Goal: Task Accomplishment & Management: Use online tool/utility

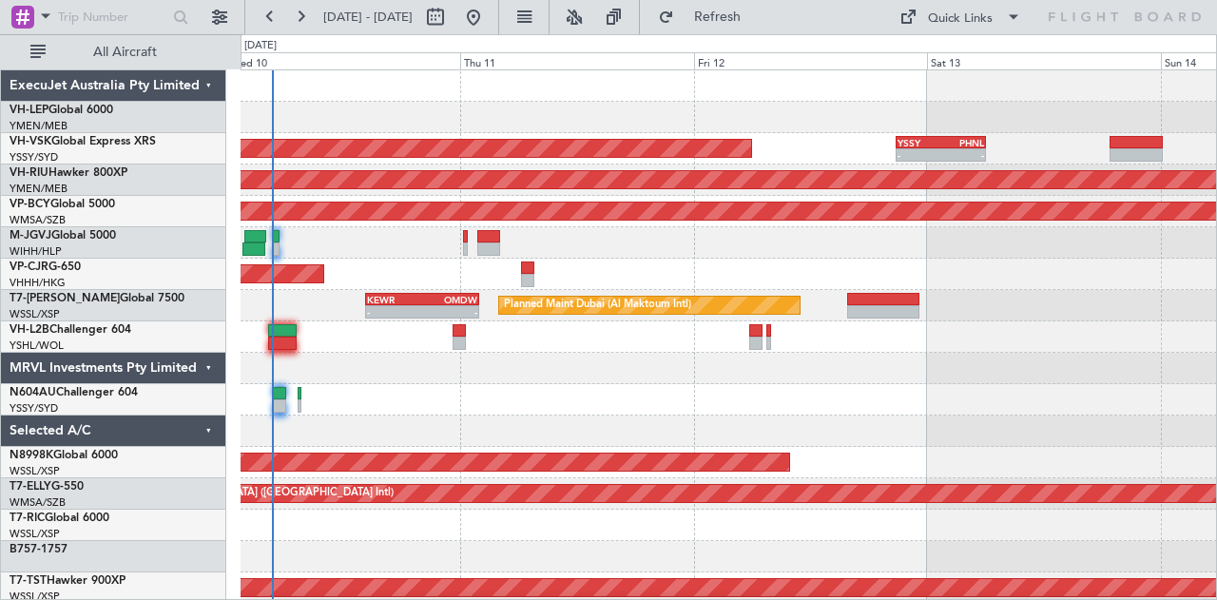
click at [618, 351] on div at bounding box center [729, 336] width 977 height 31
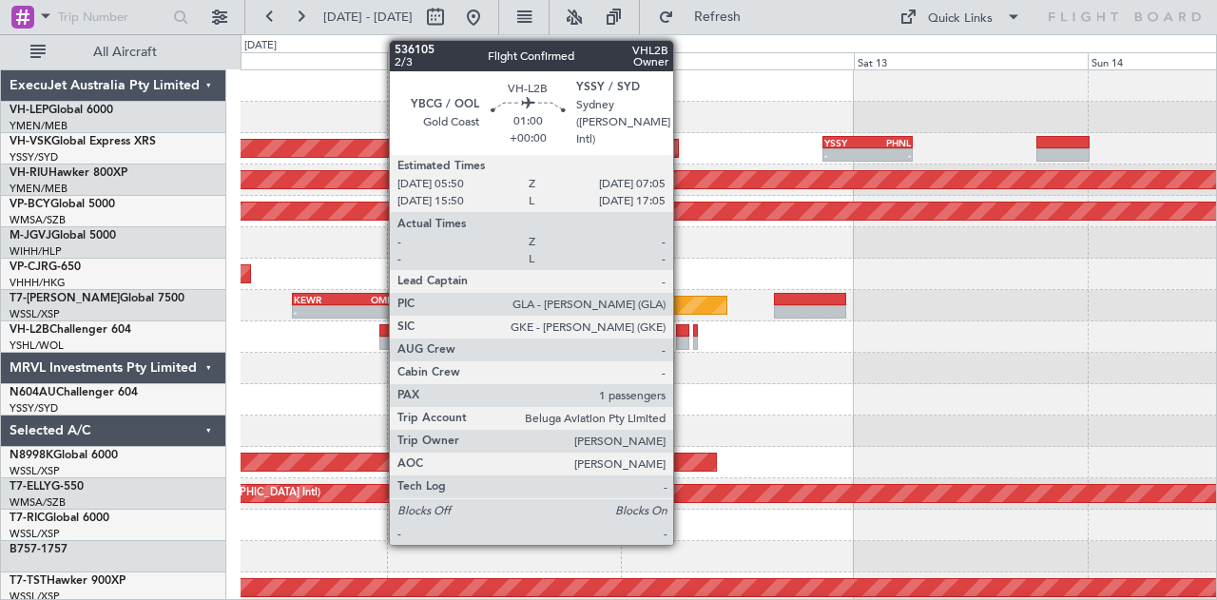
click at [683, 329] on div at bounding box center [682, 330] width 12 height 13
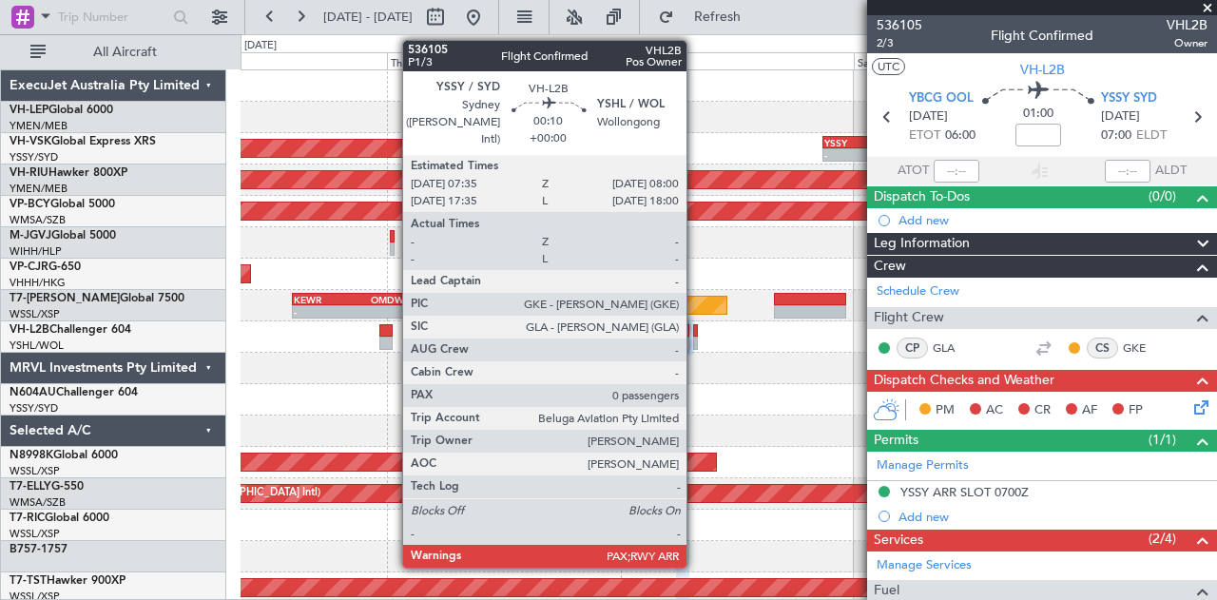
click at [696, 330] on div at bounding box center [695, 330] width 5 height 13
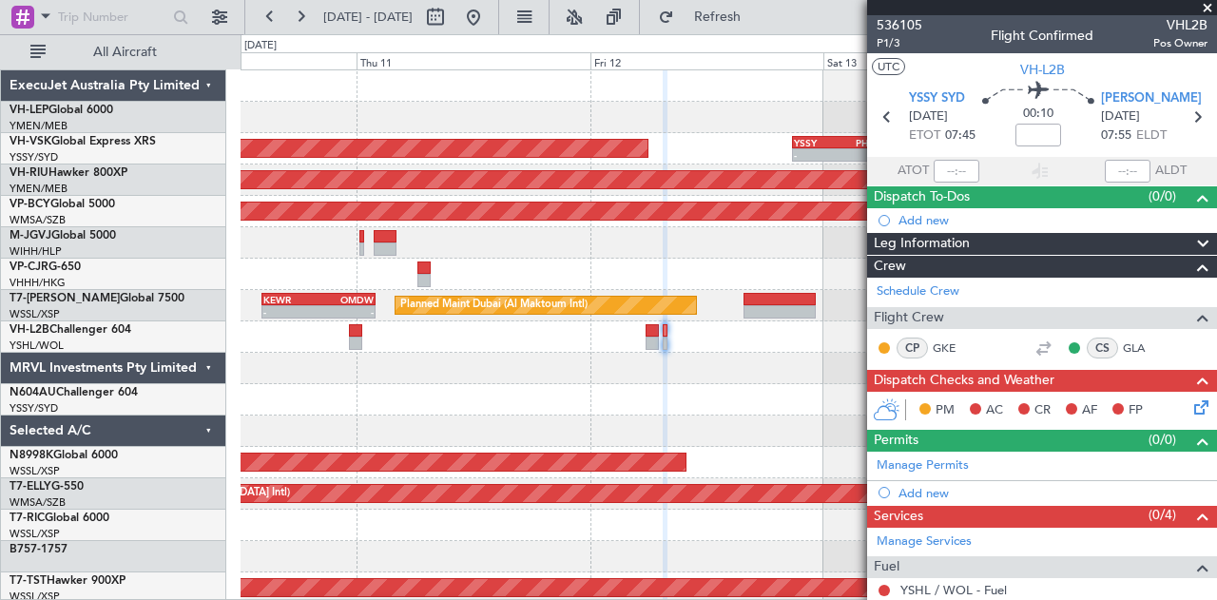
click at [727, 384] on div "Unplanned Maint Sydney ([PERSON_NAME] Intl) - - YSSY 20:50 Z PHNL 06:05 Z Plann…" at bounding box center [729, 588] width 977 height 1036
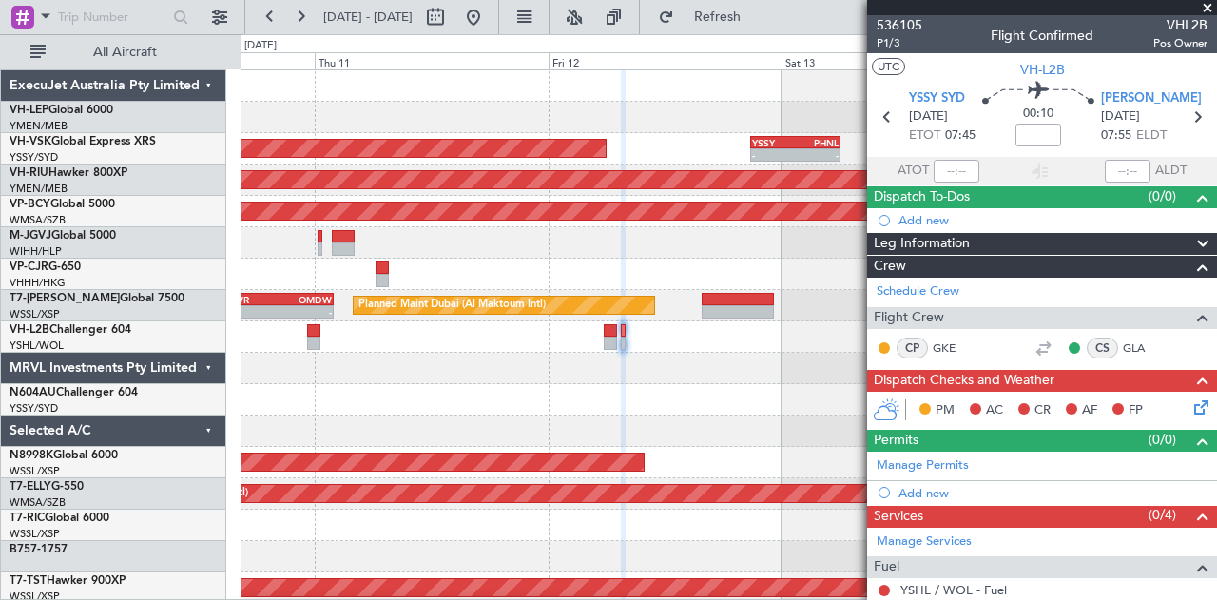
click at [607, 385] on div "Unplanned Maint Sydney ([PERSON_NAME] Intl) - - YSSY 20:50 Z PHNL 06:05 Z Plann…" at bounding box center [729, 588] width 977 height 1036
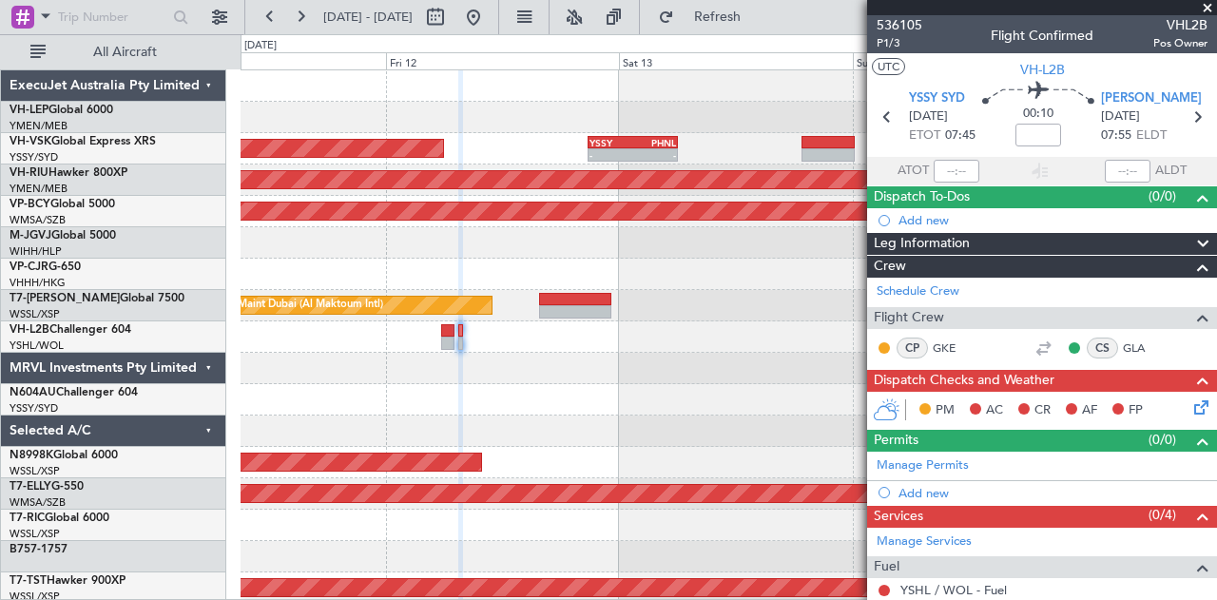
click at [550, 370] on div "Unplanned Maint Sydney ([PERSON_NAME] Intl) - - YSSY 20:50 Z PHNL 06:05 Z Plann…" at bounding box center [729, 588] width 977 height 1036
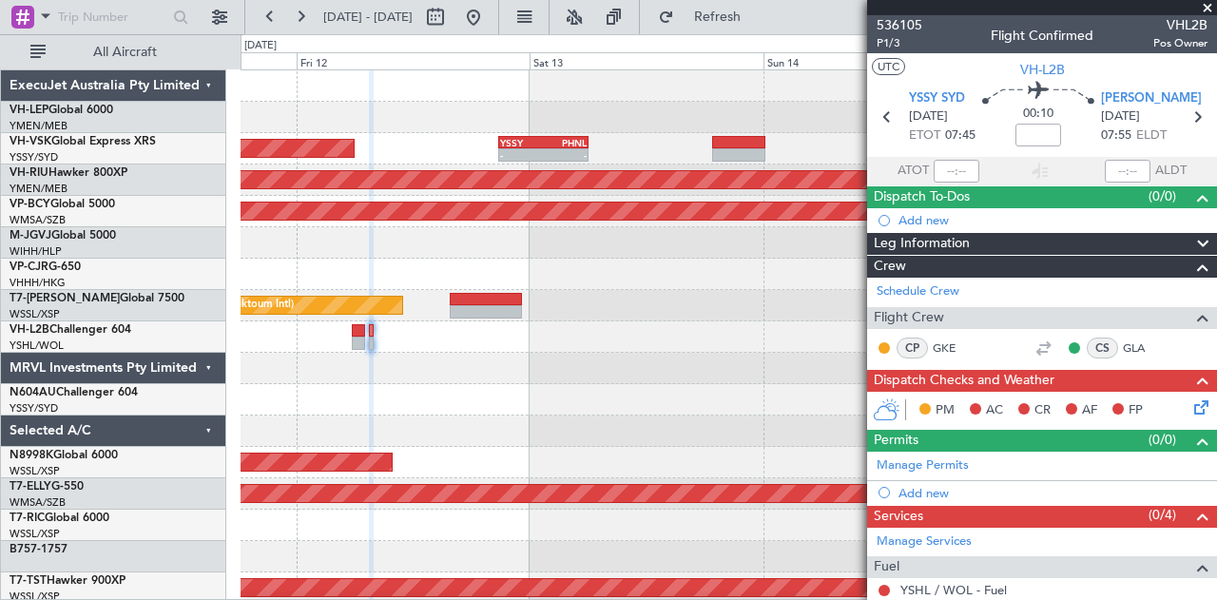
click at [447, 338] on div at bounding box center [729, 336] width 977 height 31
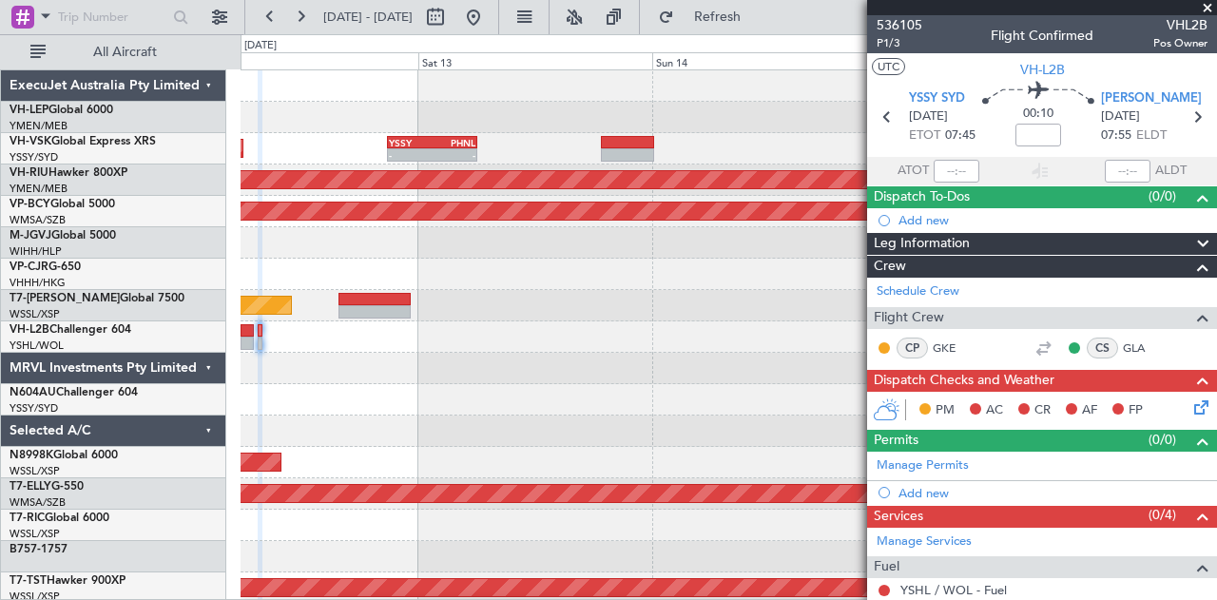
click at [436, 336] on div at bounding box center [729, 336] width 977 height 31
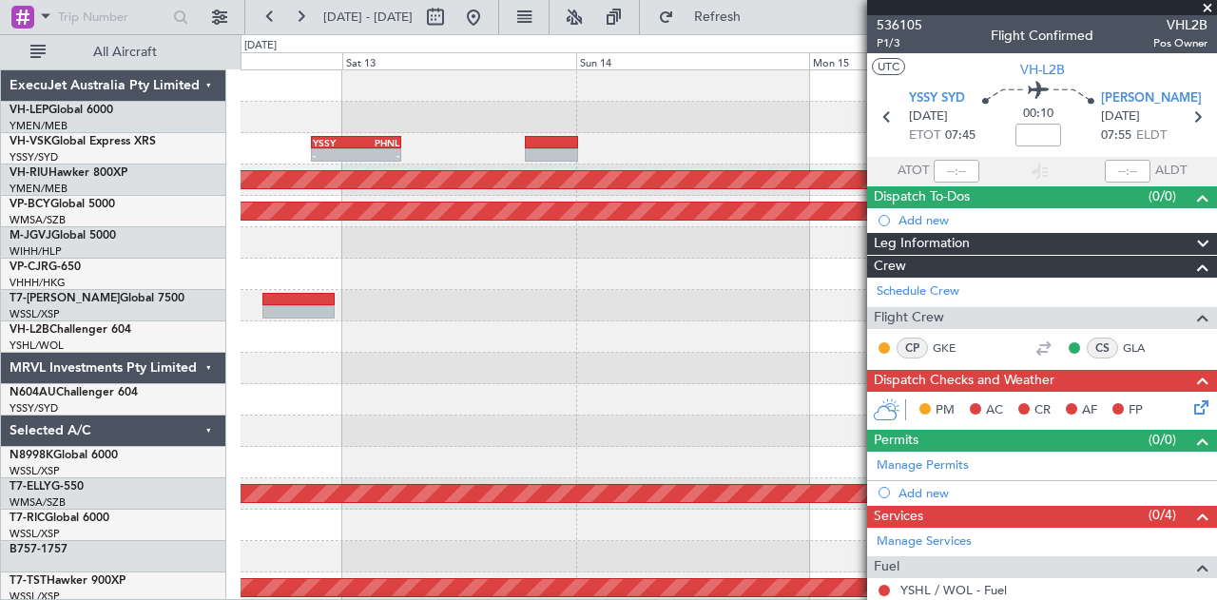
click at [410, 338] on div at bounding box center [729, 336] width 977 height 31
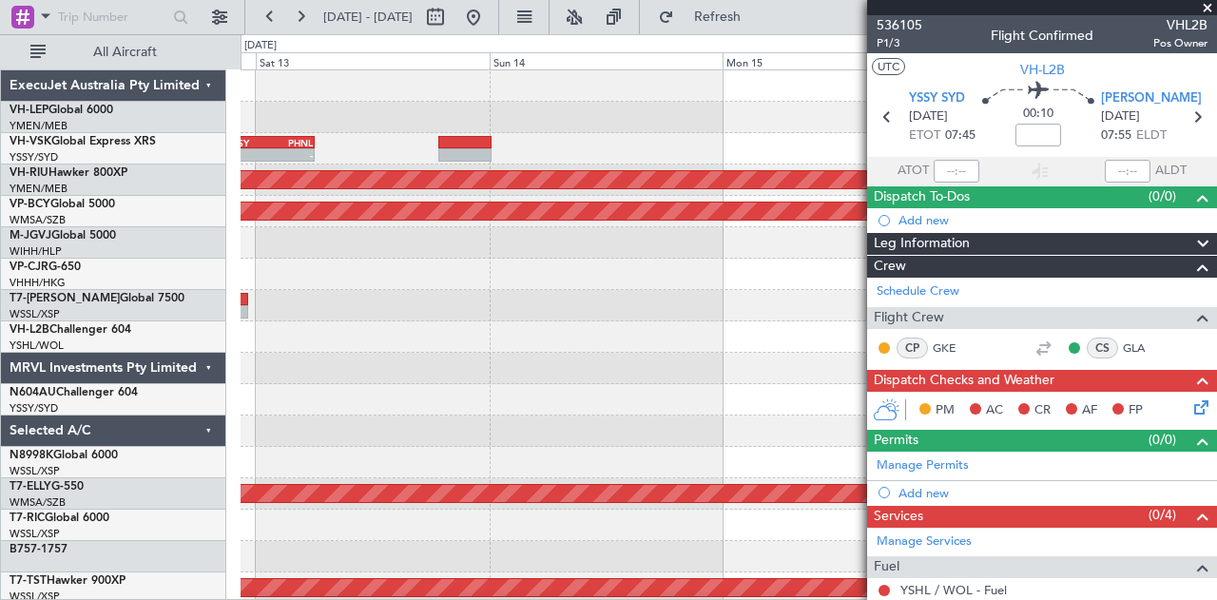
click at [497, 376] on div "- - YSSY 20:50 Z PHNL 06:05 Z Unplanned Maint Sydney ([PERSON_NAME] Intl) Plann…" at bounding box center [729, 588] width 977 height 1036
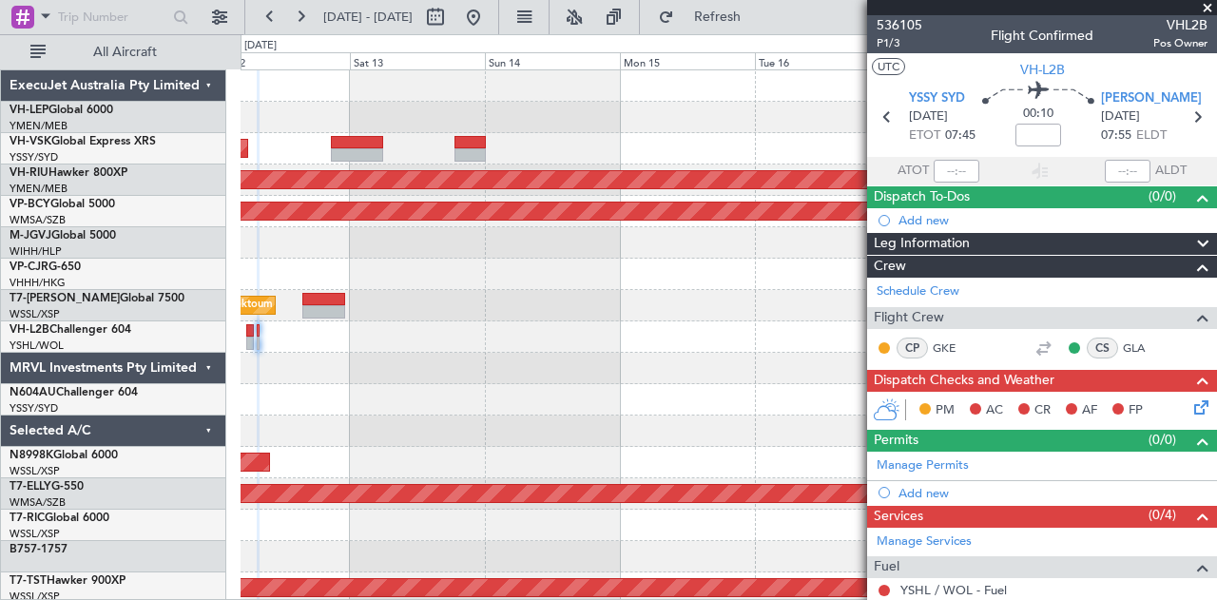
click at [428, 359] on div "Unplanned Maint Sydney ([PERSON_NAME] Intl) Planned Maint [GEOGRAPHIC_DATA] ([G…" at bounding box center [729, 588] width 977 height 1036
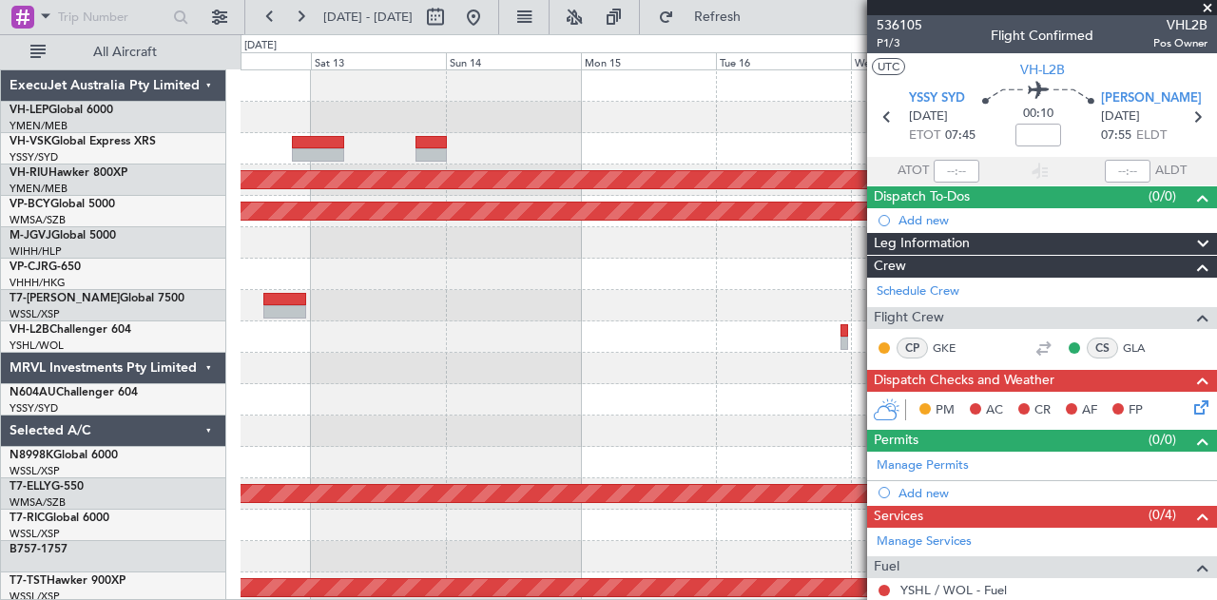
click at [340, 356] on div "Unplanned Maint Sydney ([PERSON_NAME] Intl) Planned Maint [GEOGRAPHIC_DATA] ([G…" at bounding box center [729, 588] width 977 height 1036
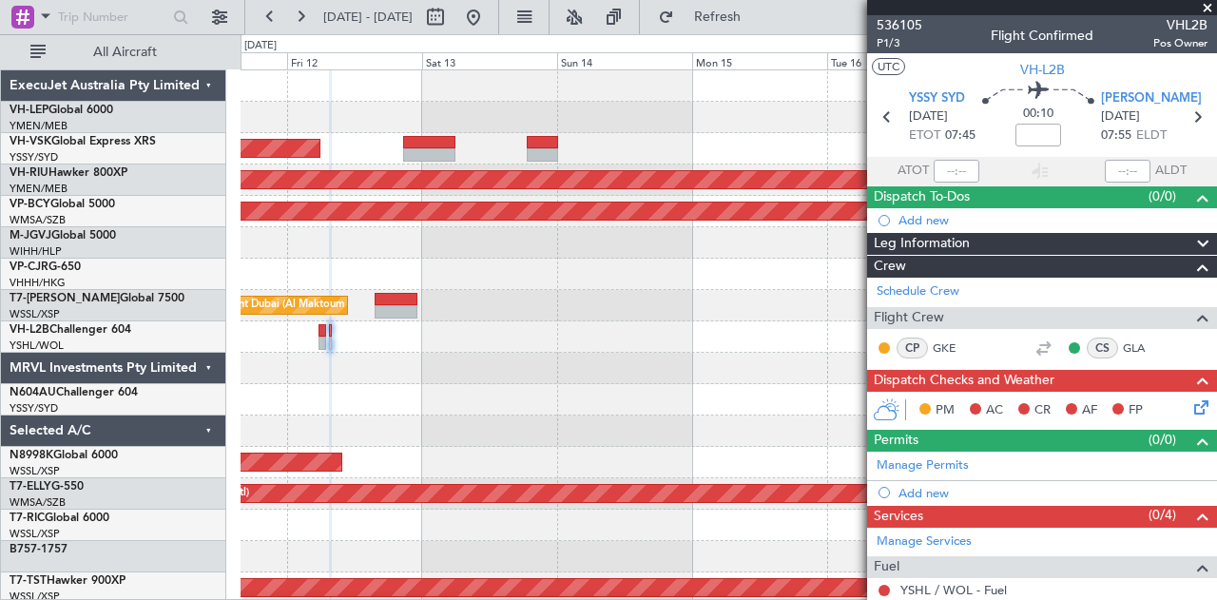
click at [597, 341] on div at bounding box center [729, 336] width 977 height 31
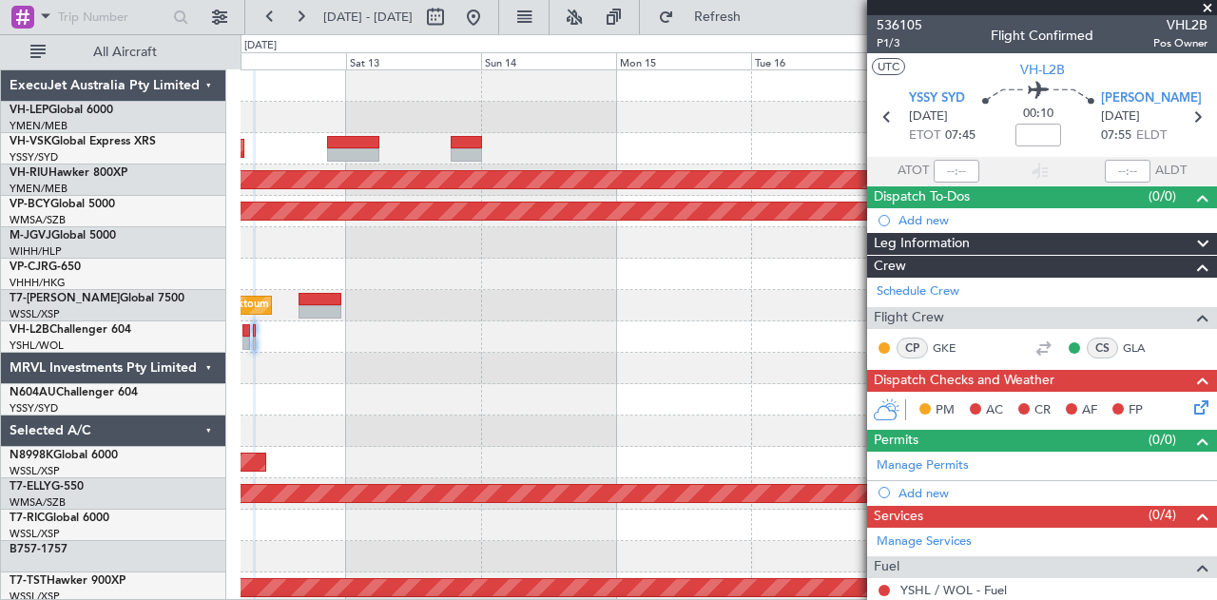
click at [340, 355] on div "Unplanned Maint Sydney ([PERSON_NAME] Intl) Planned Maint [GEOGRAPHIC_DATA] ([G…" at bounding box center [729, 588] width 977 height 1036
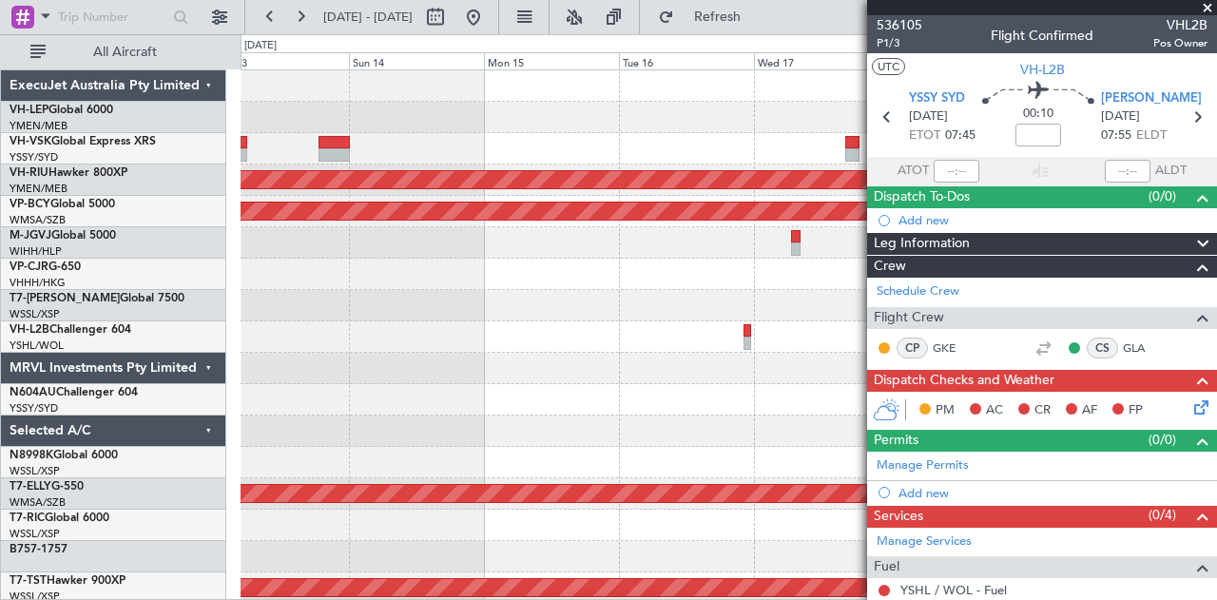
click at [771, 244] on div "Unplanned Maint Sydney ([PERSON_NAME] Intl) Planned Maint [GEOGRAPHIC_DATA] ([G…" at bounding box center [729, 588] width 977 height 1036
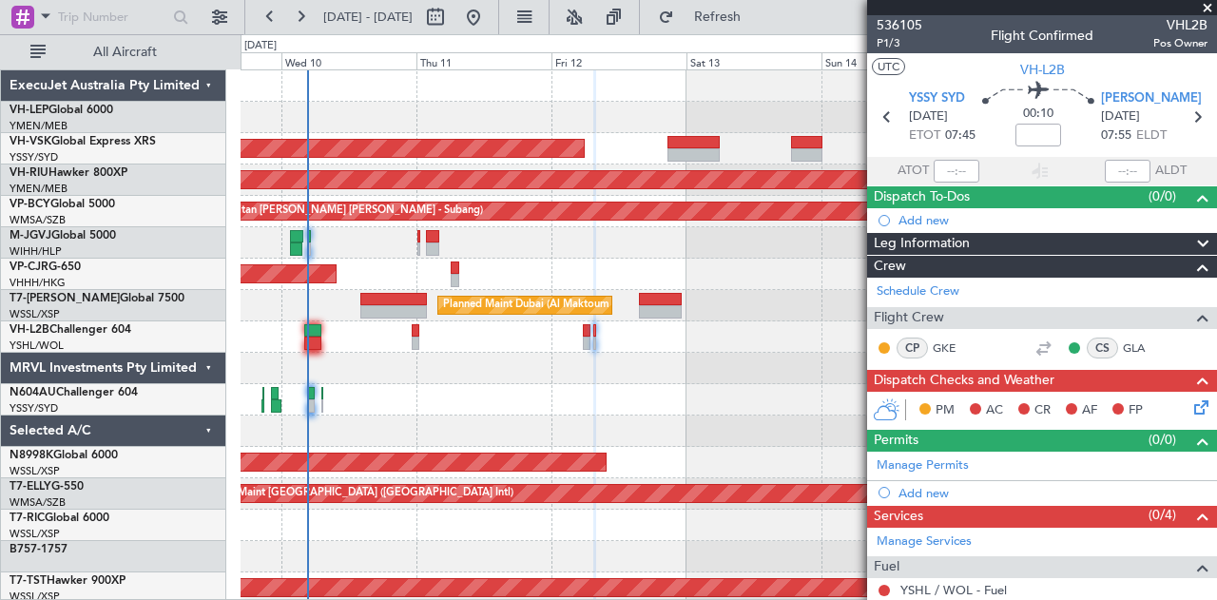
click at [742, 300] on div "Unplanned Maint Wichita (Wichita Mid-continent) Unplanned Maint Sydney ([PERSON…" at bounding box center [729, 588] width 977 height 1036
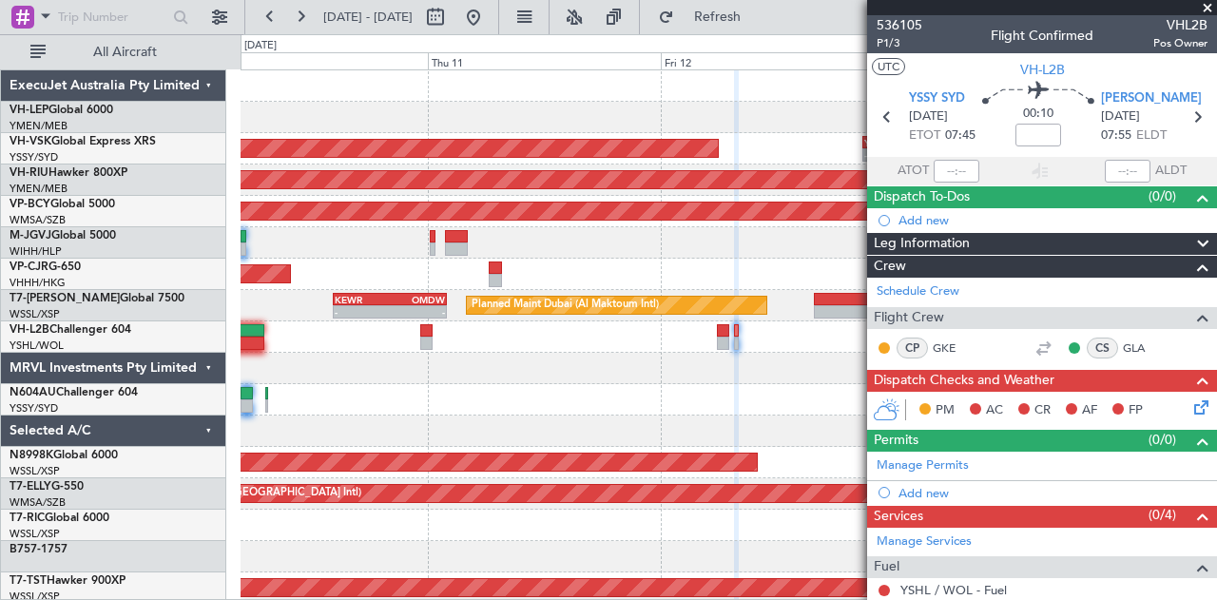
click at [540, 439] on div at bounding box center [729, 431] width 977 height 31
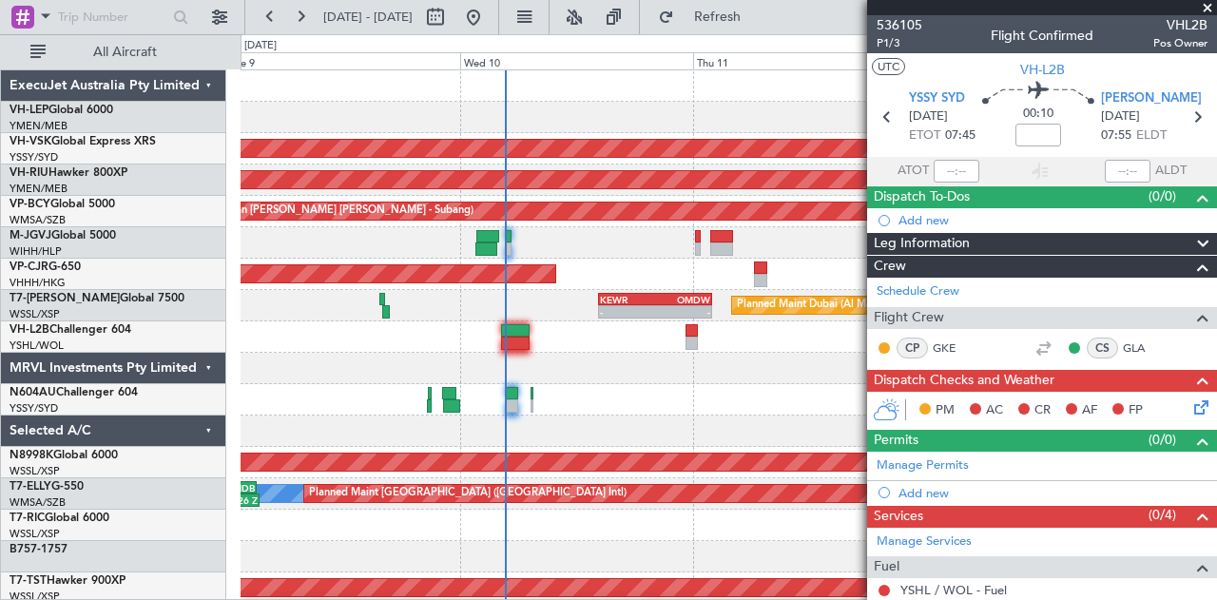
click at [527, 399] on div at bounding box center [729, 399] width 977 height 31
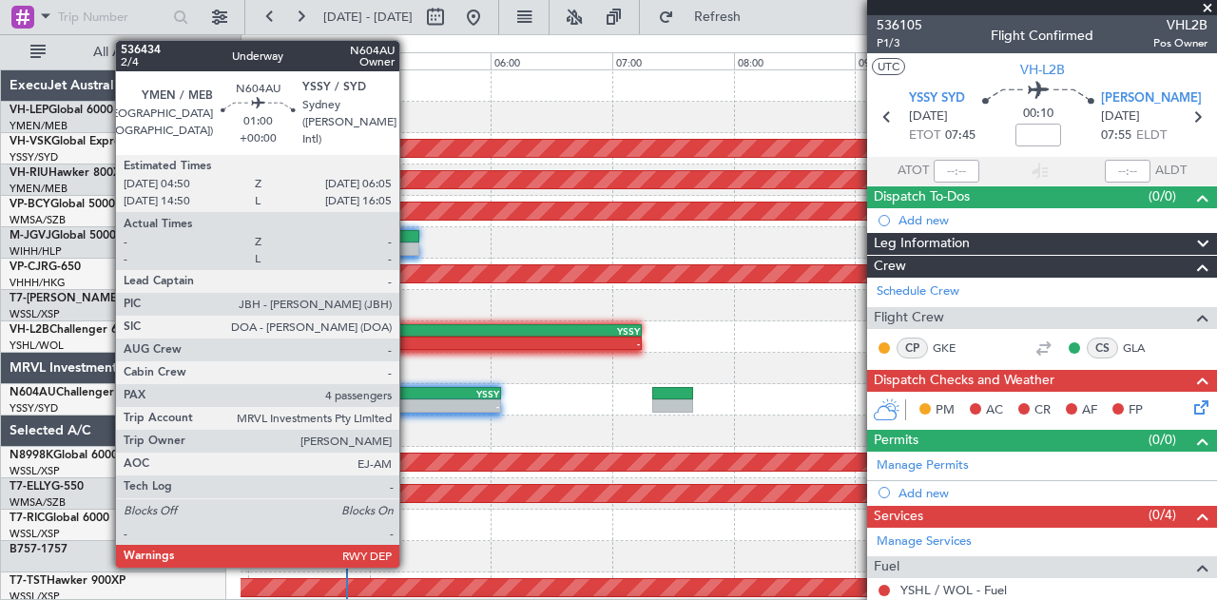
click at [409, 396] on div "YMEN" at bounding box center [387, 393] width 74 height 11
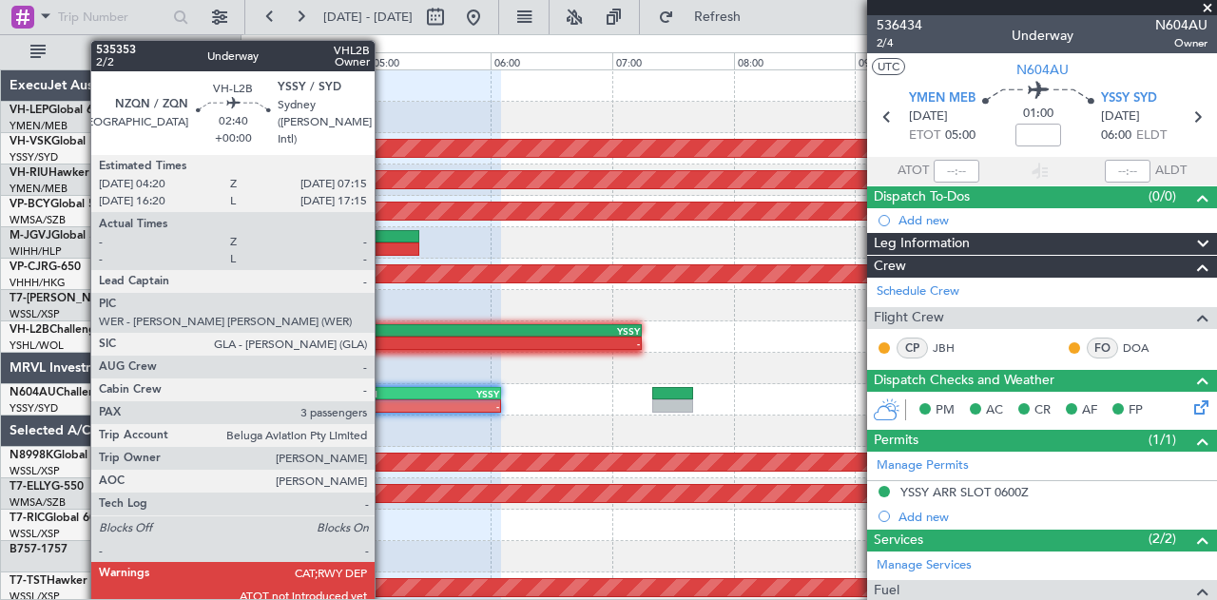
click at [384, 338] on div "-" at bounding box center [377, 343] width 175 height 11
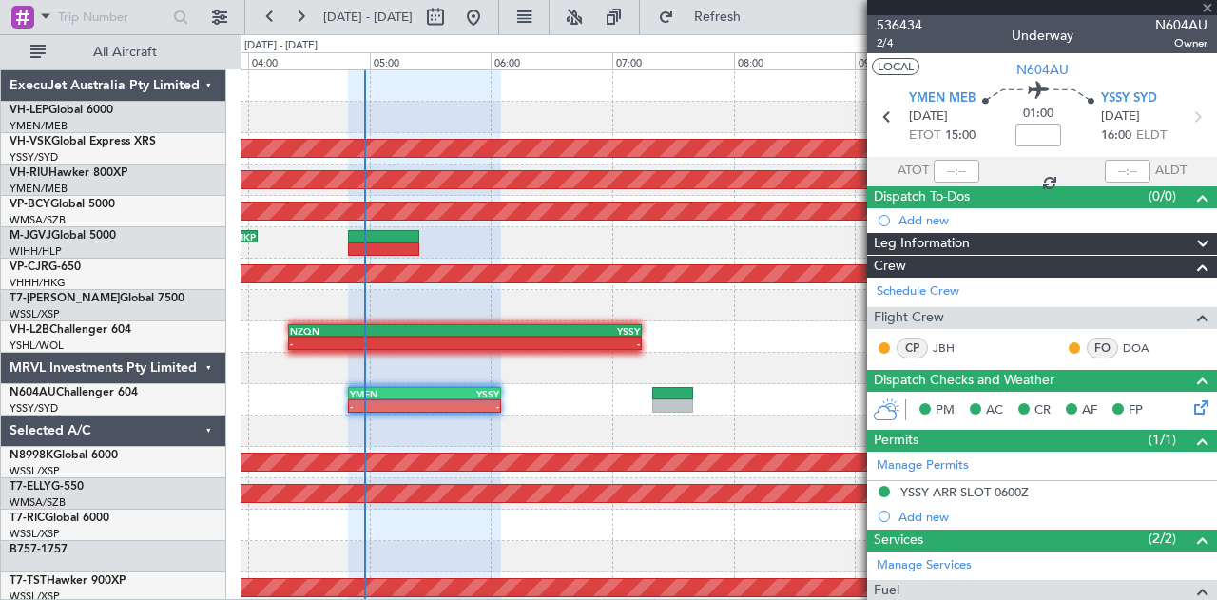
type input "3"
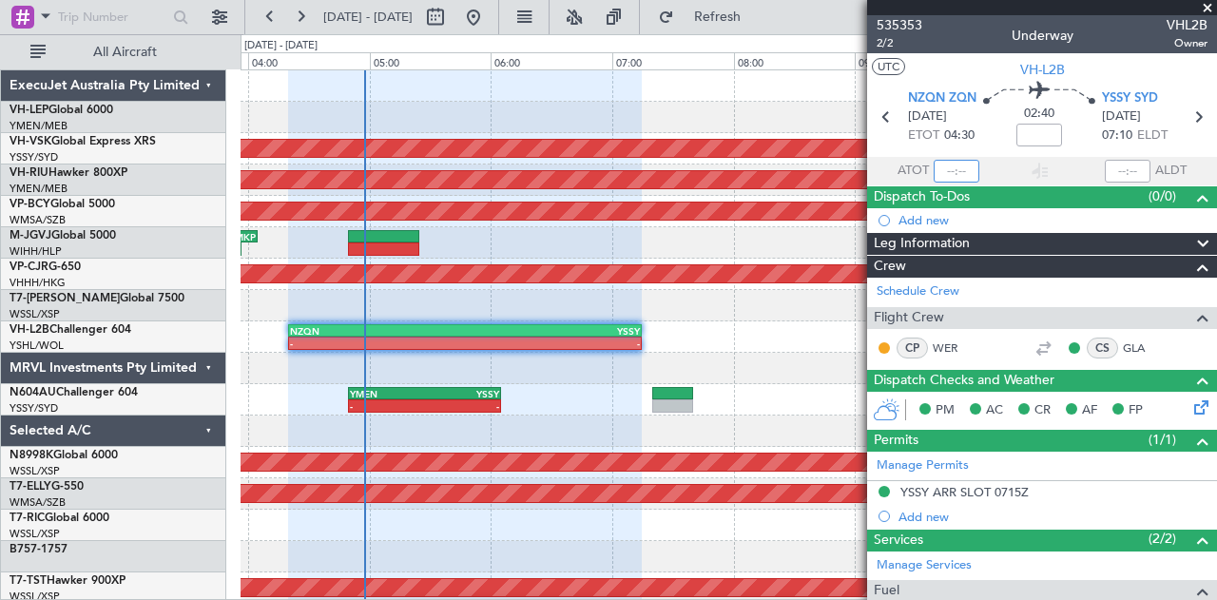
click at [953, 168] on input "text" at bounding box center [957, 171] width 46 height 23
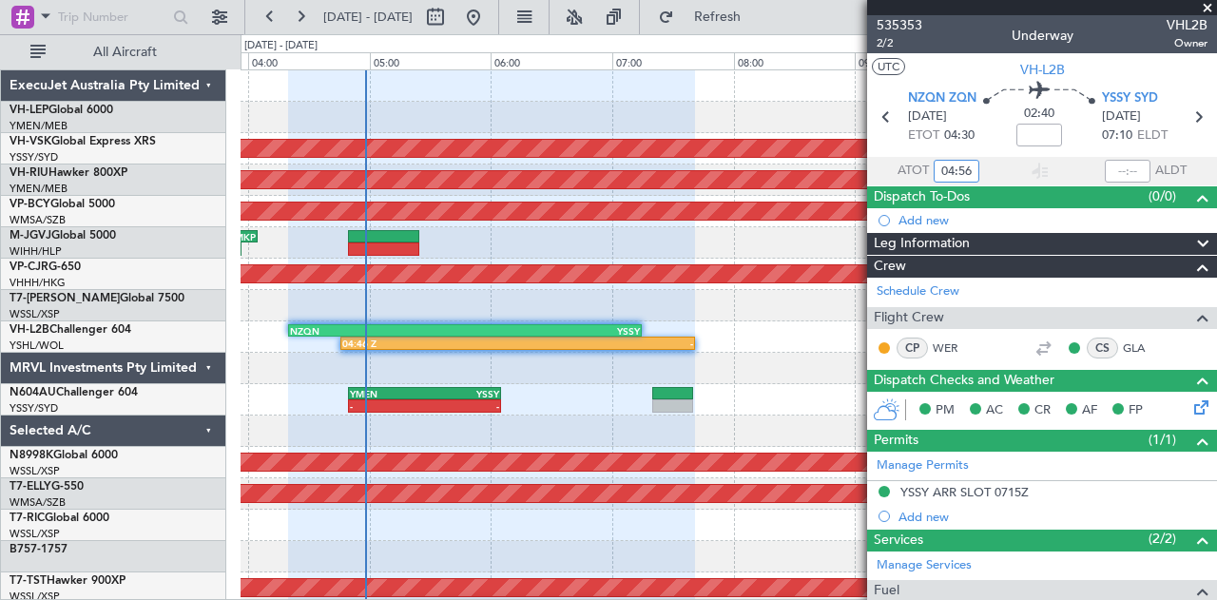
type input "04:56"
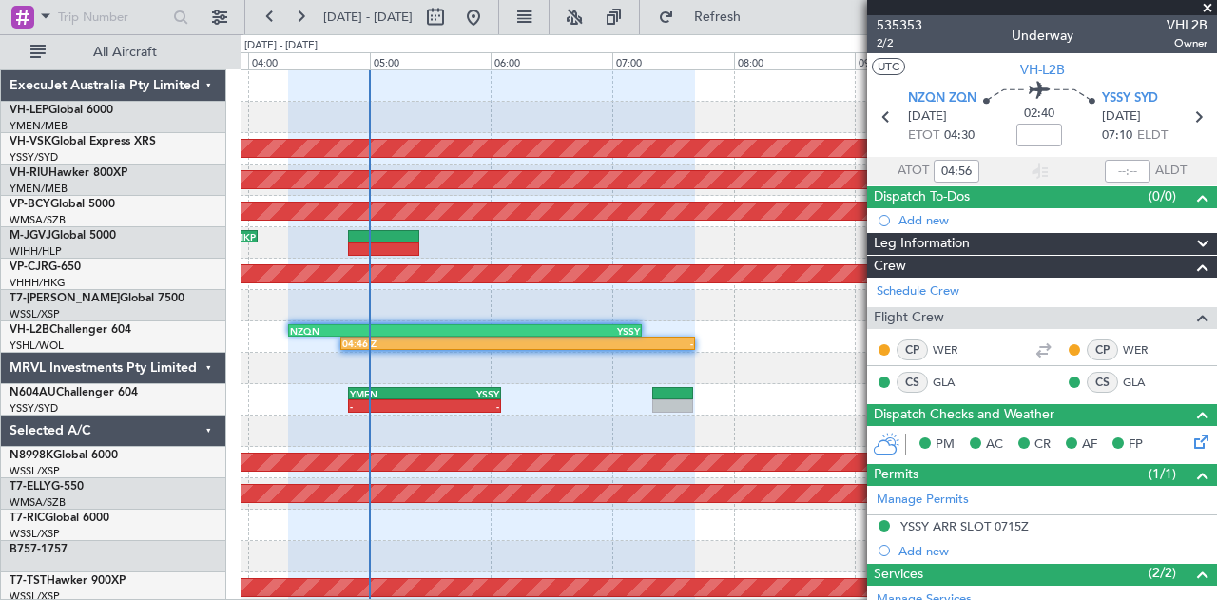
click at [421, 413] on div "- - YMEN 04:50 Z YSSY 06:05 Z" at bounding box center [729, 399] width 977 height 31
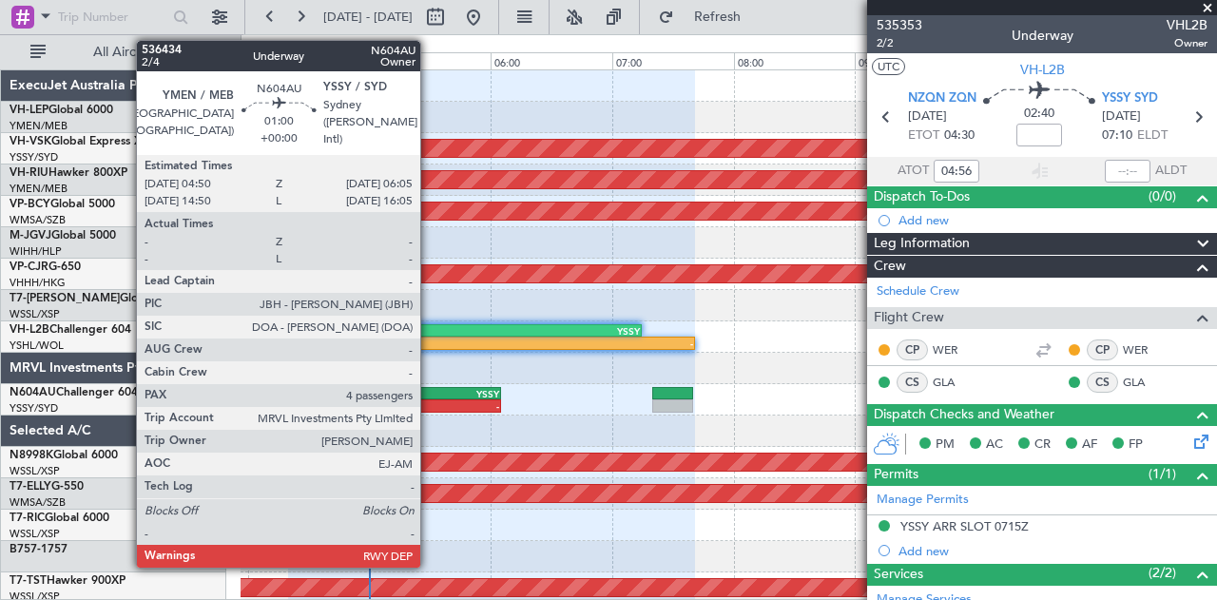
click at [430, 404] on div "-" at bounding box center [462, 405] width 74 height 11
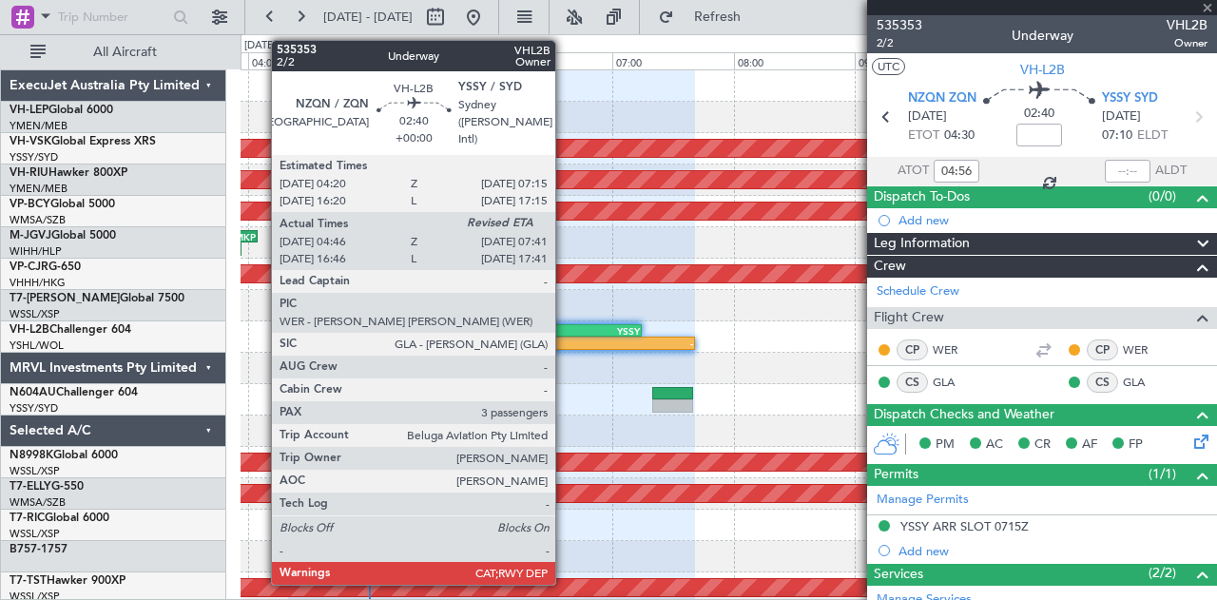
type input "4"
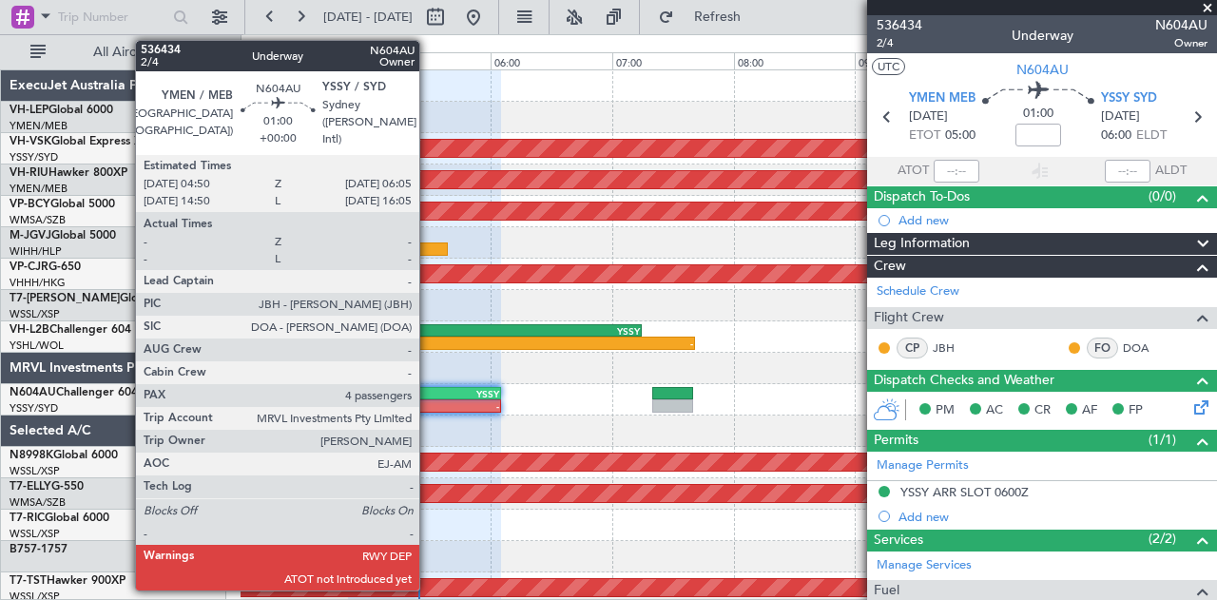
click at [429, 393] on div "YSSY" at bounding box center [462, 393] width 74 height 11
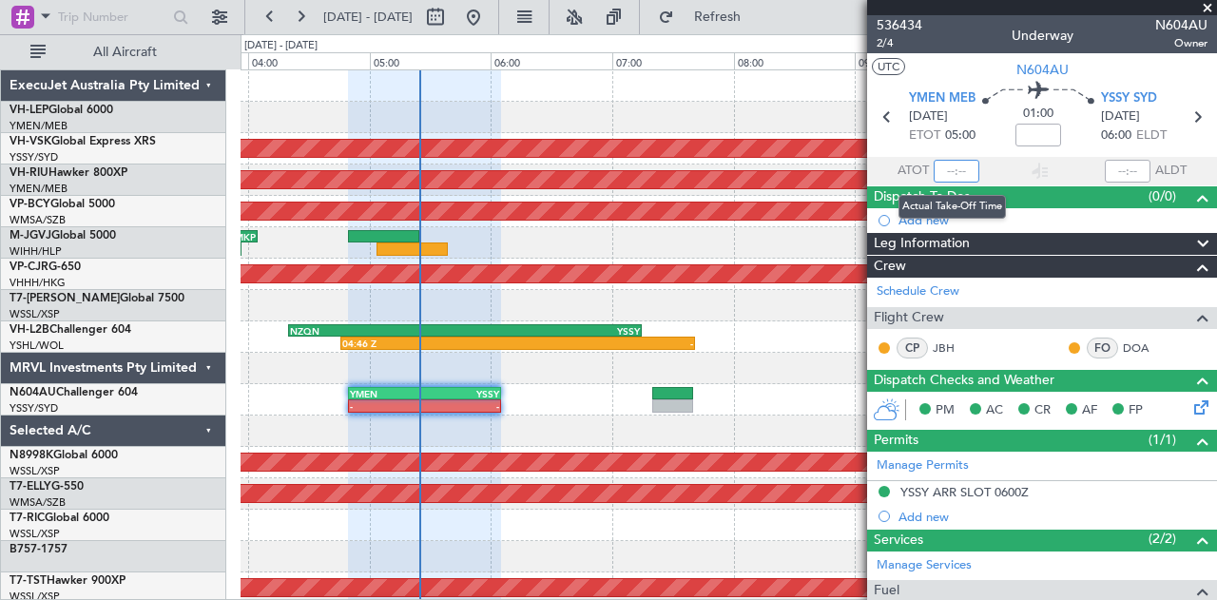
click at [959, 167] on input "text" at bounding box center [957, 171] width 46 height 23
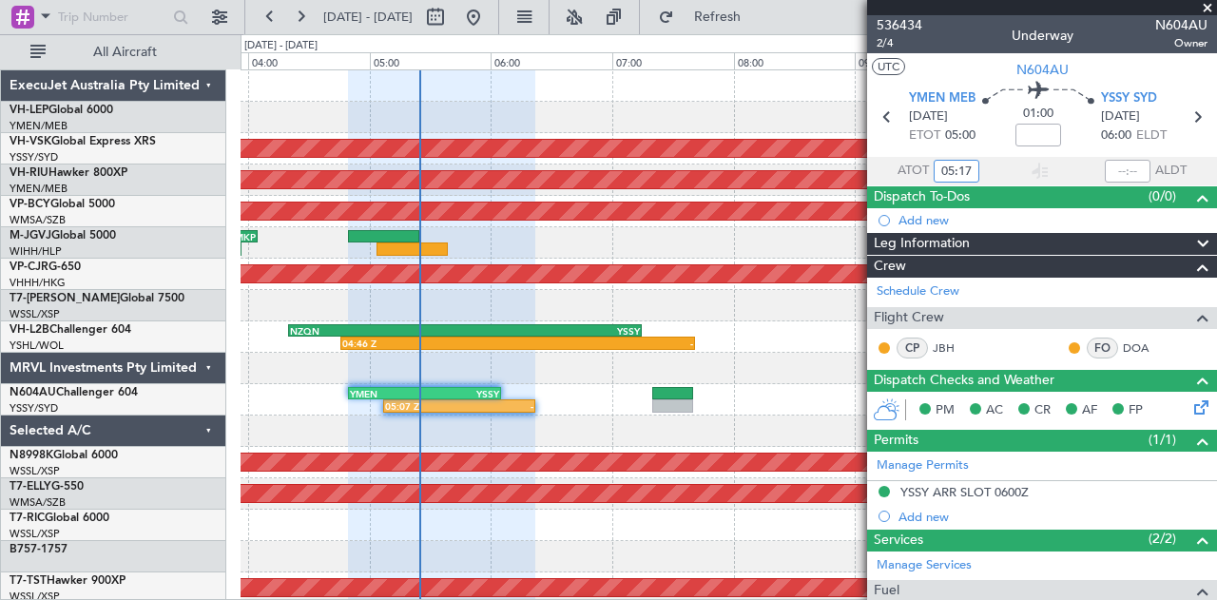
type input "05:17"
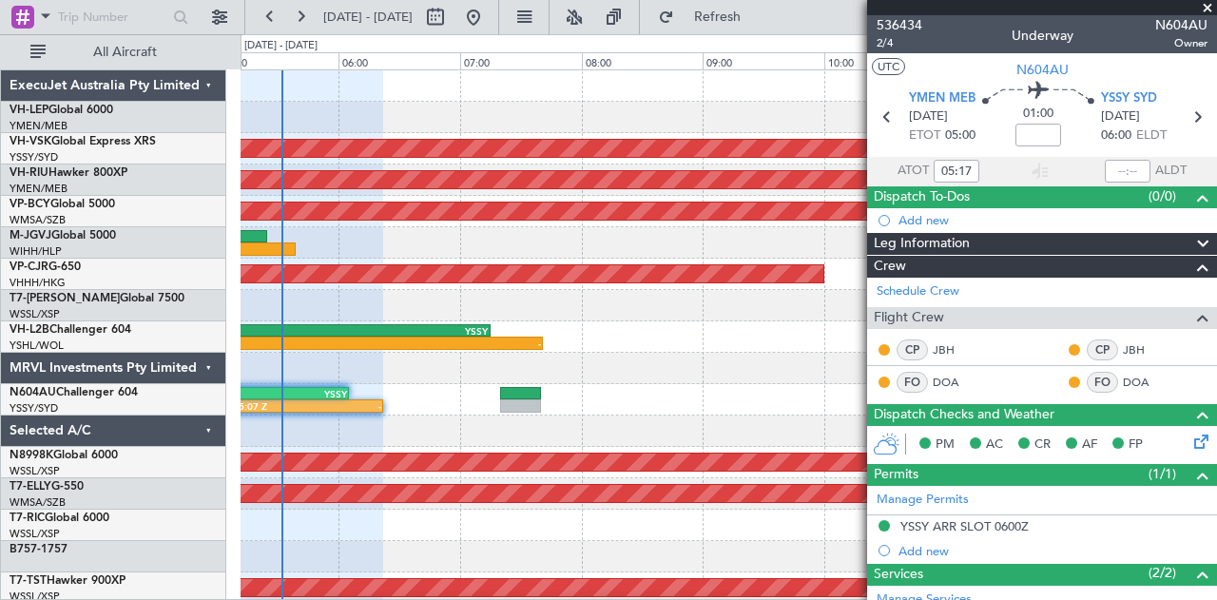
click at [462, 376] on div at bounding box center [729, 368] width 977 height 31
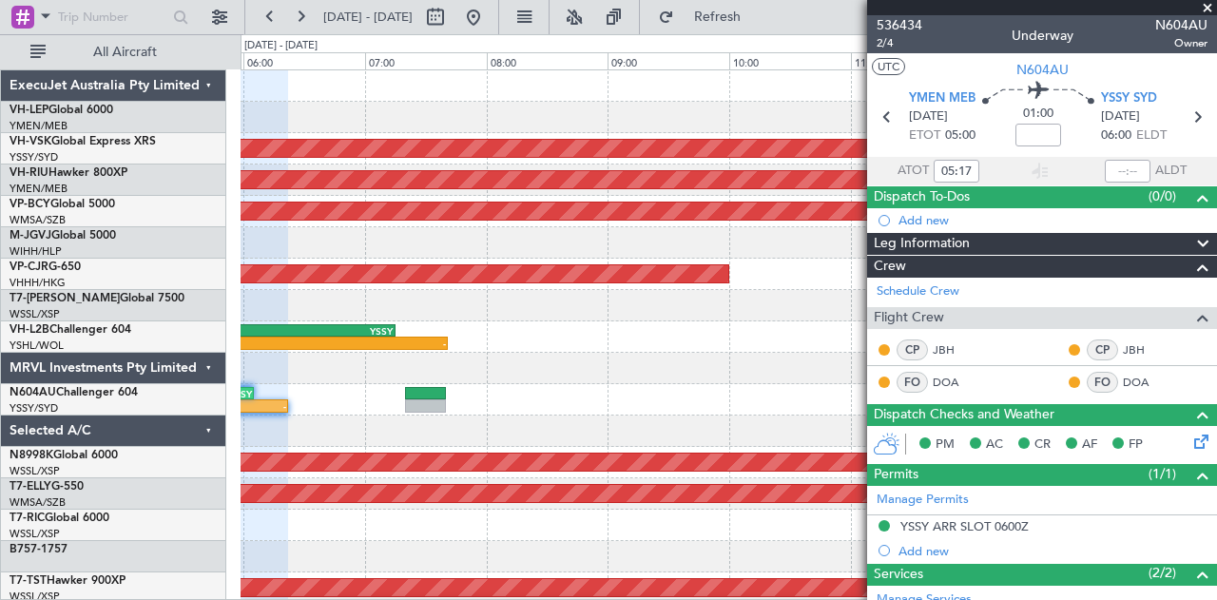
click at [510, 395] on div "05:07 Z - YMEN 04:50 Z YSSY 06:05 Z" at bounding box center [729, 399] width 977 height 31
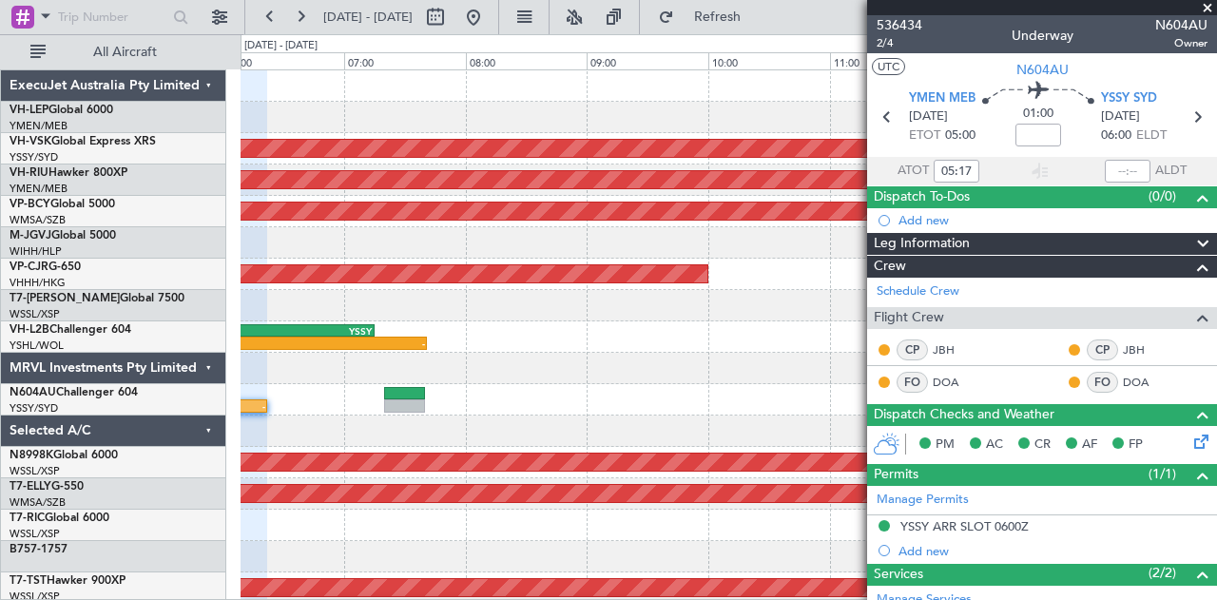
click at [619, 371] on div at bounding box center [729, 368] width 977 height 31
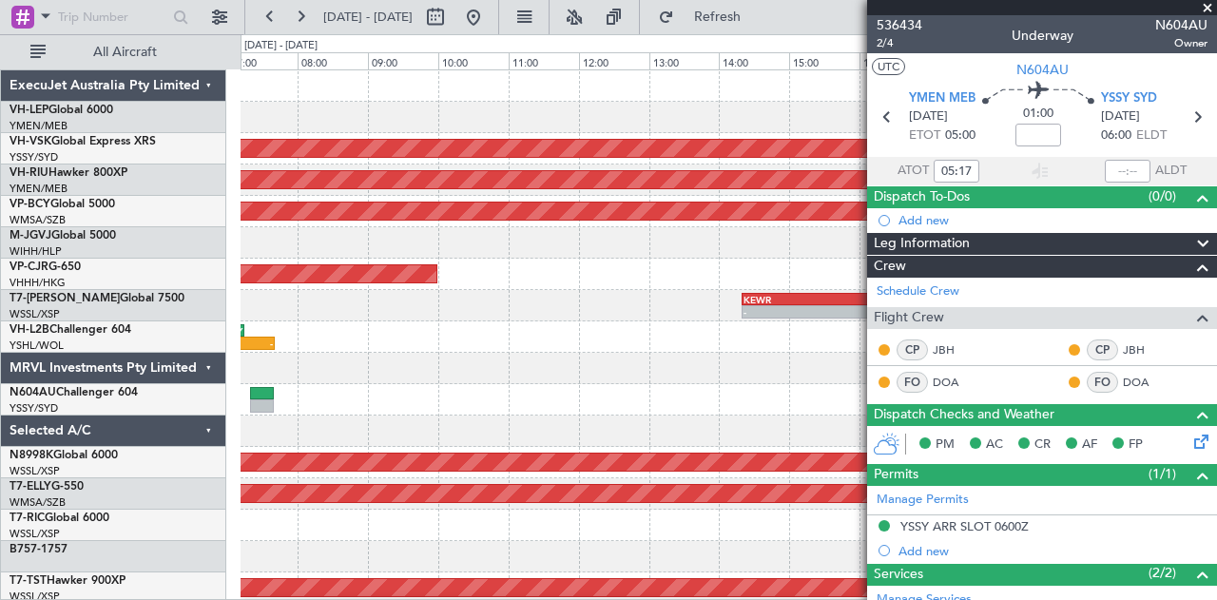
click at [374, 357] on div "Unplanned Maint Sydney ([PERSON_NAME] Intl) Planned Maint [GEOGRAPHIC_DATA] ([G…" at bounding box center [729, 588] width 977 height 1036
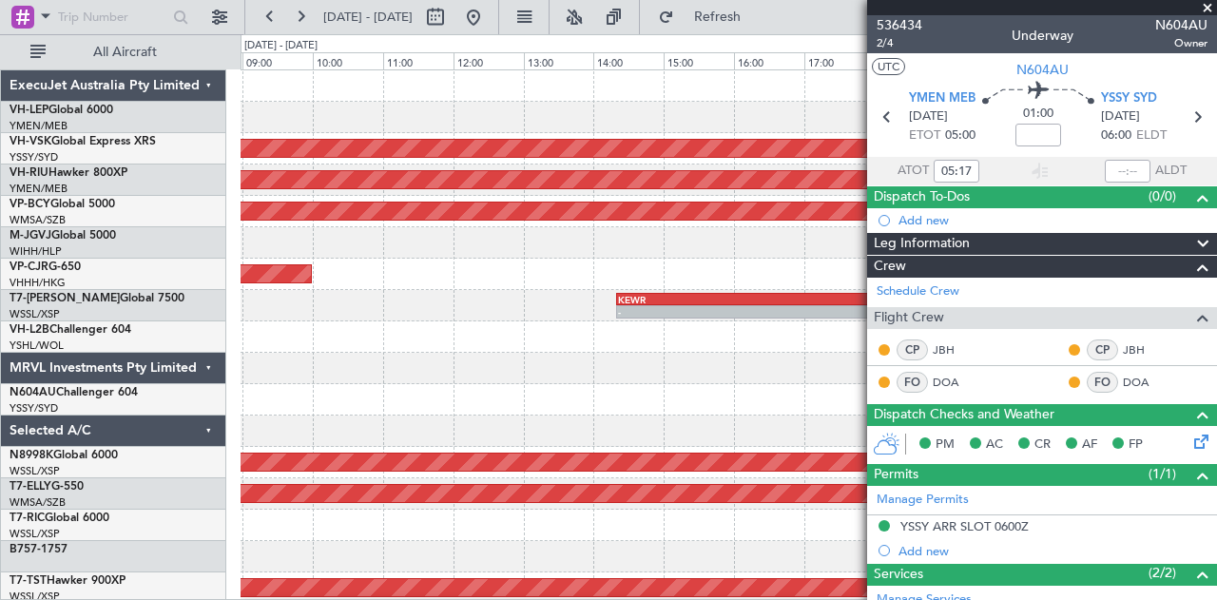
click at [332, 387] on div "Unplanned Maint Sydney ([PERSON_NAME] Intl) Planned Maint [GEOGRAPHIC_DATA] ([G…" at bounding box center [729, 588] width 977 height 1036
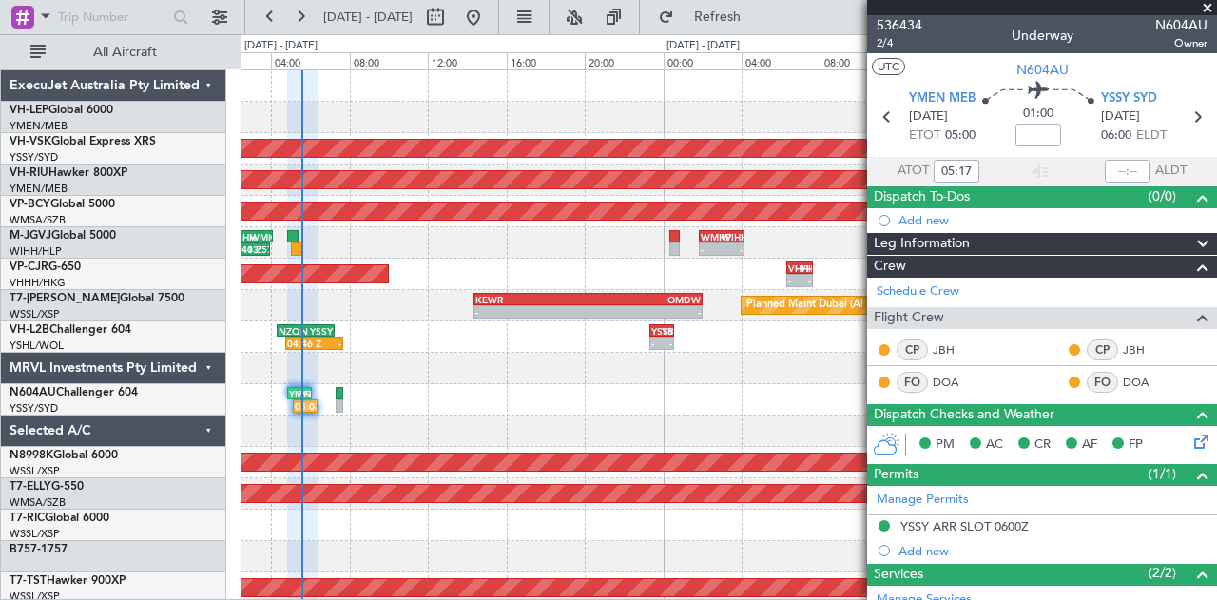
click at [614, 374] on div at bounding box center [729, 368] width 977 height 31
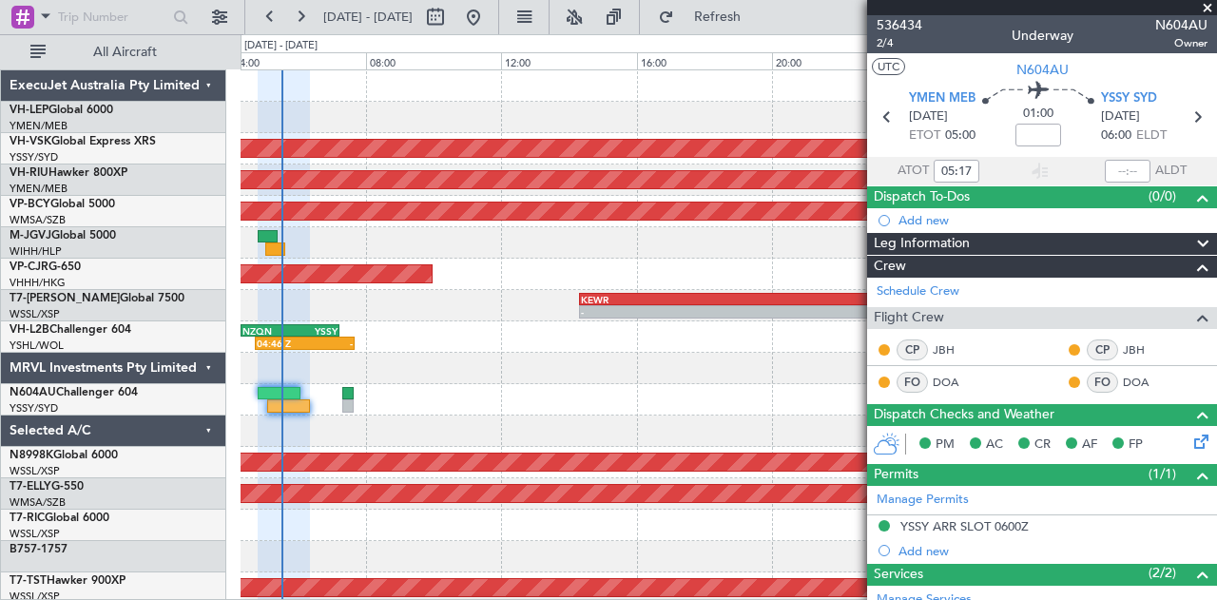
click at [425, 342] on div "04:46 Z - NZQN 04:20 Z YSSY 07:15 Z" at bounding box center [729, 336] width 977 height 31
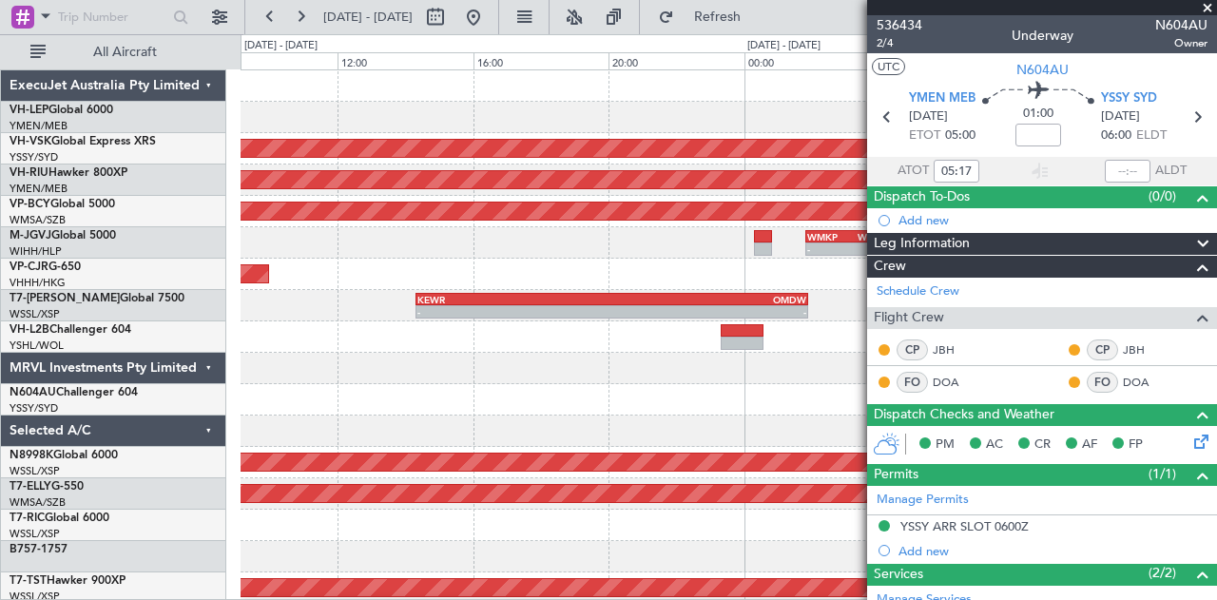
click at [333, 366] on div at bounding box center [729, 368] width 977 height 31
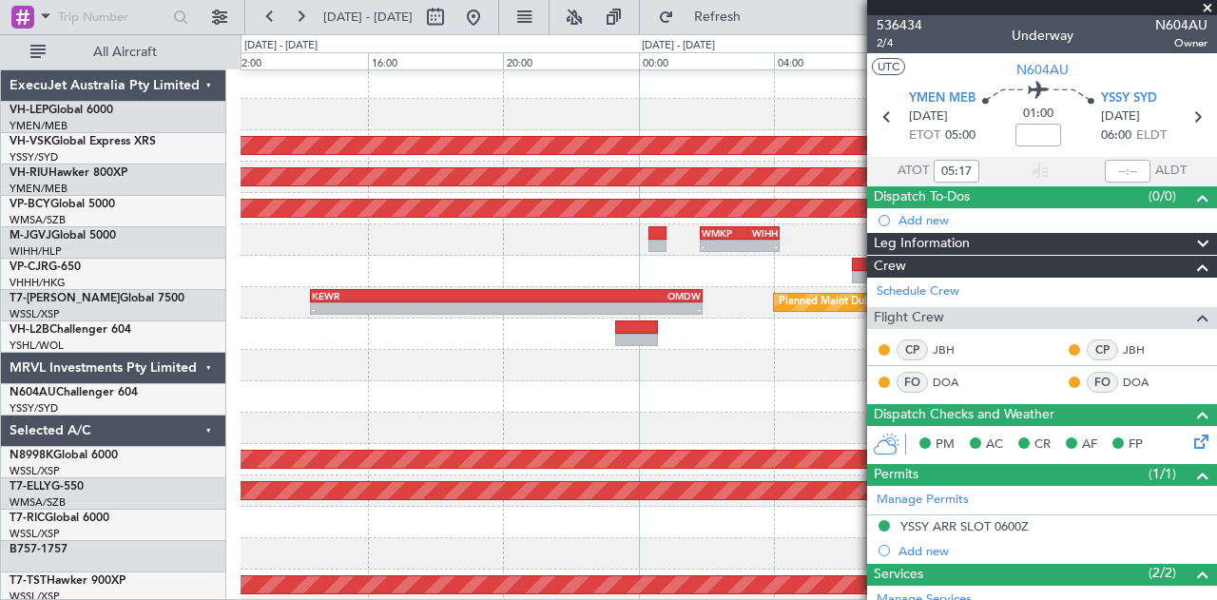
click at [325, 376] on div at bounding box center [729, 365] width 977 height 31
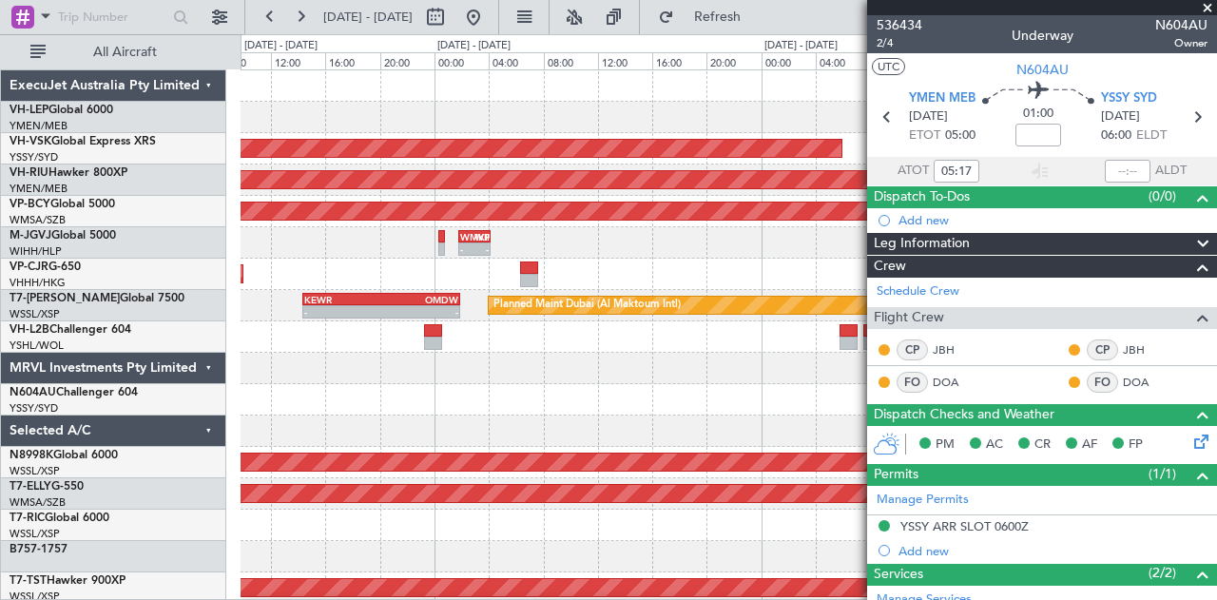
click at [457, 411] on div at bounding box center [729, 399] width 977 height 31
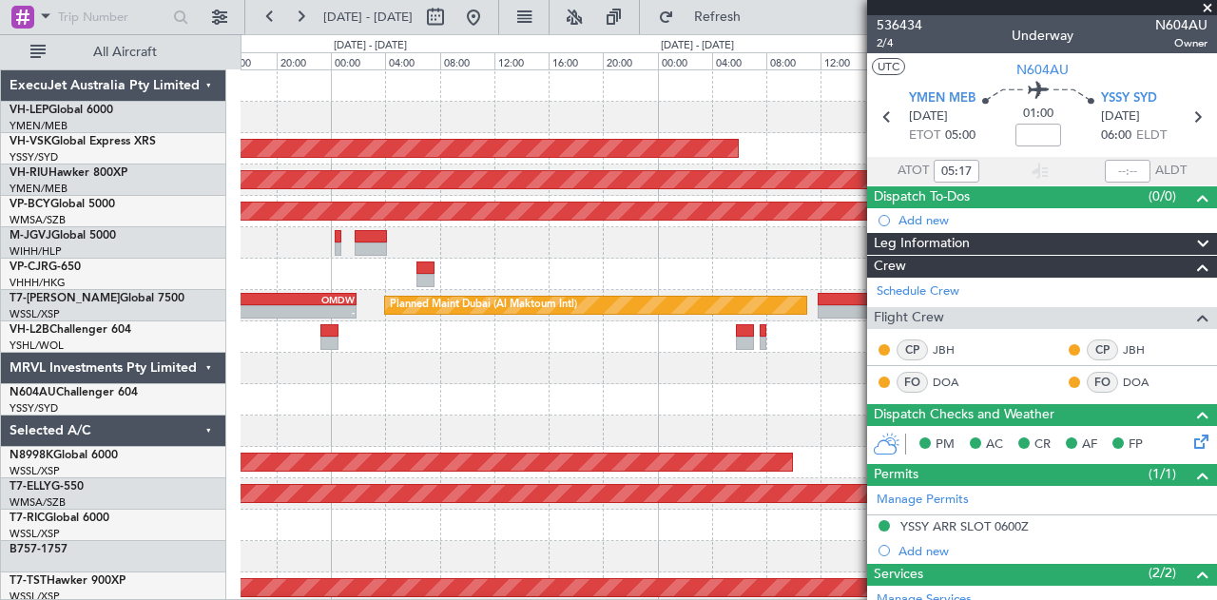
click at [530, 405] on div at bounding box center [729, 399] width 977 height 31
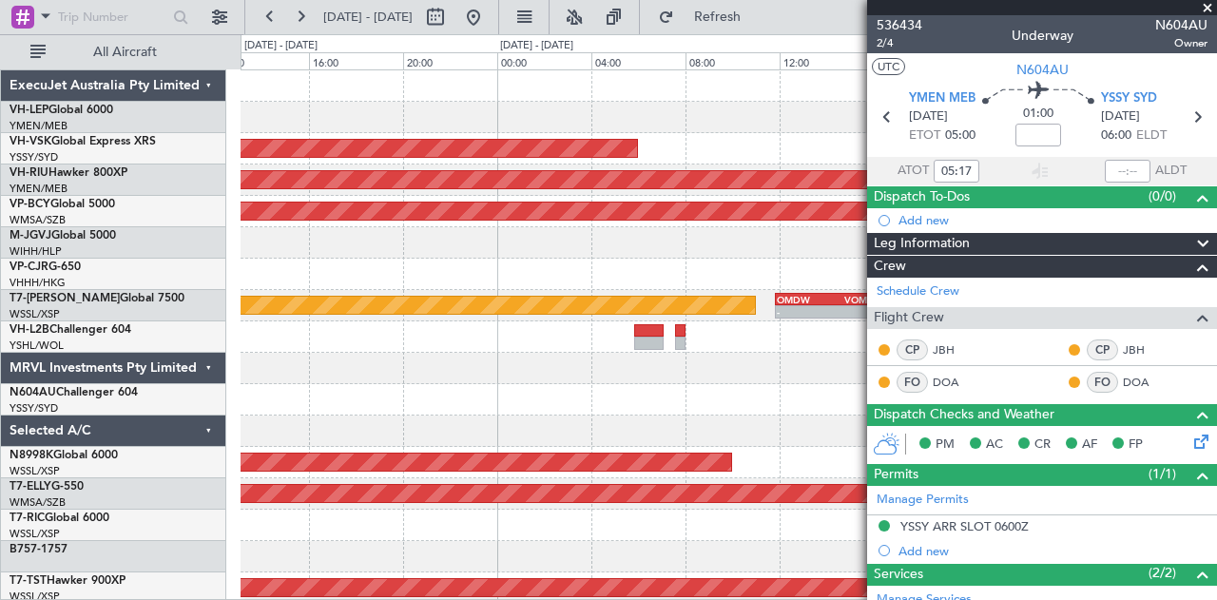
click at [1206, 8] on span at bounding box center [1207, 8] width 19 height 17
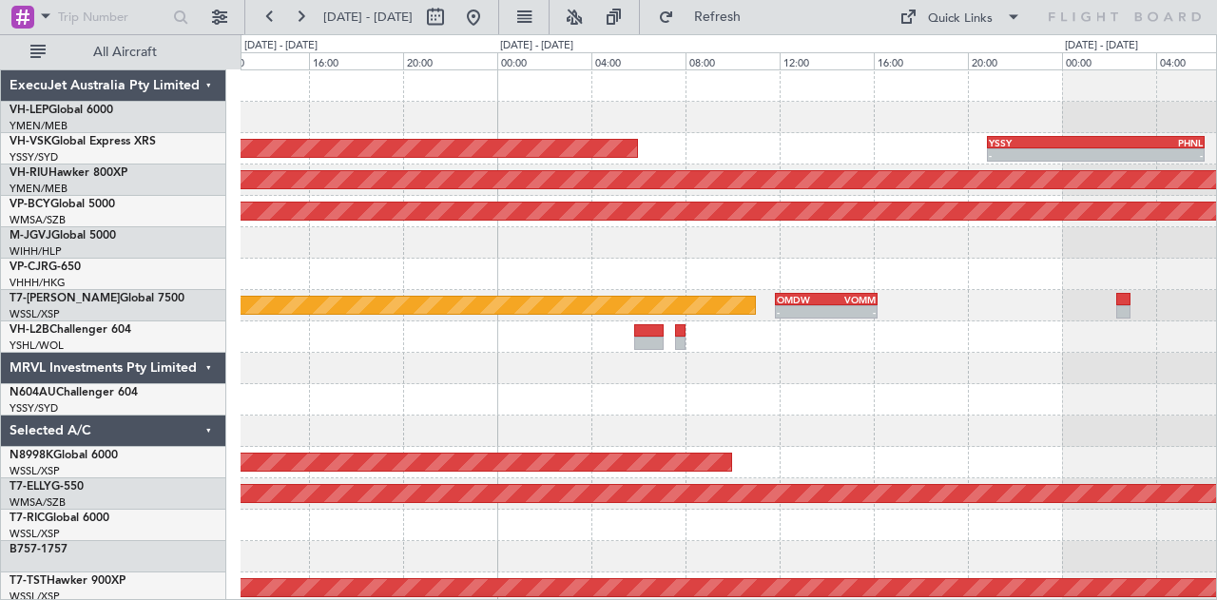
type input "0"
click at [746, 371] on div at bounding box center [729, 368] width 977 height 31
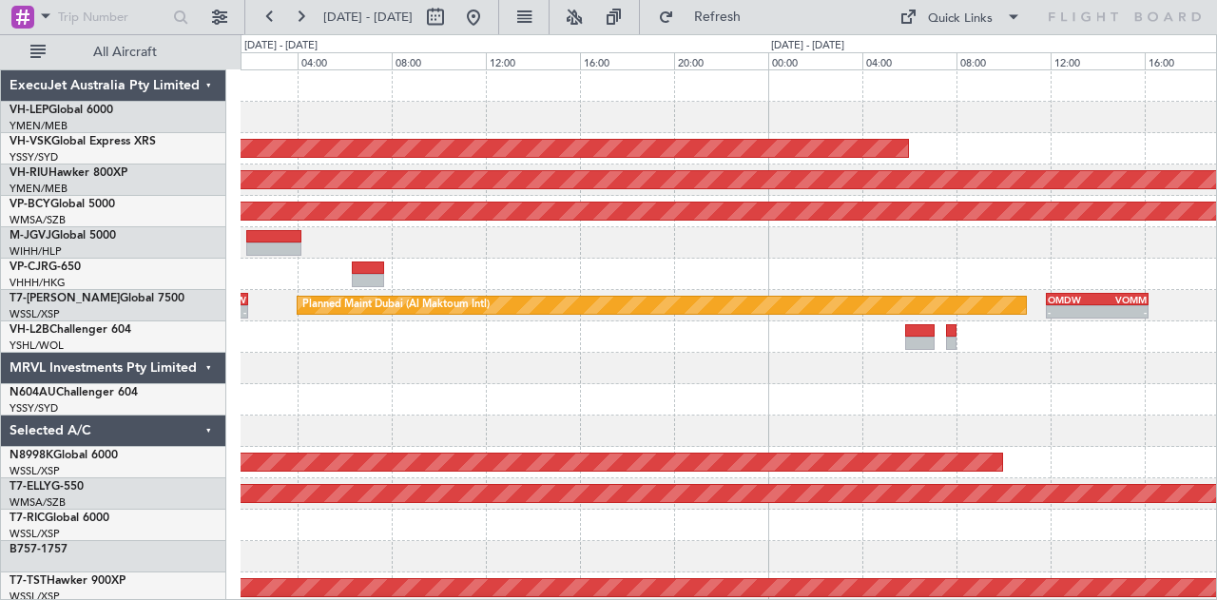
click at [742, 376] on div at bounding box center [729, 368] width 977 height 31
click at [723, 375] on div at bounding box center [729, 368] width 977 height 31
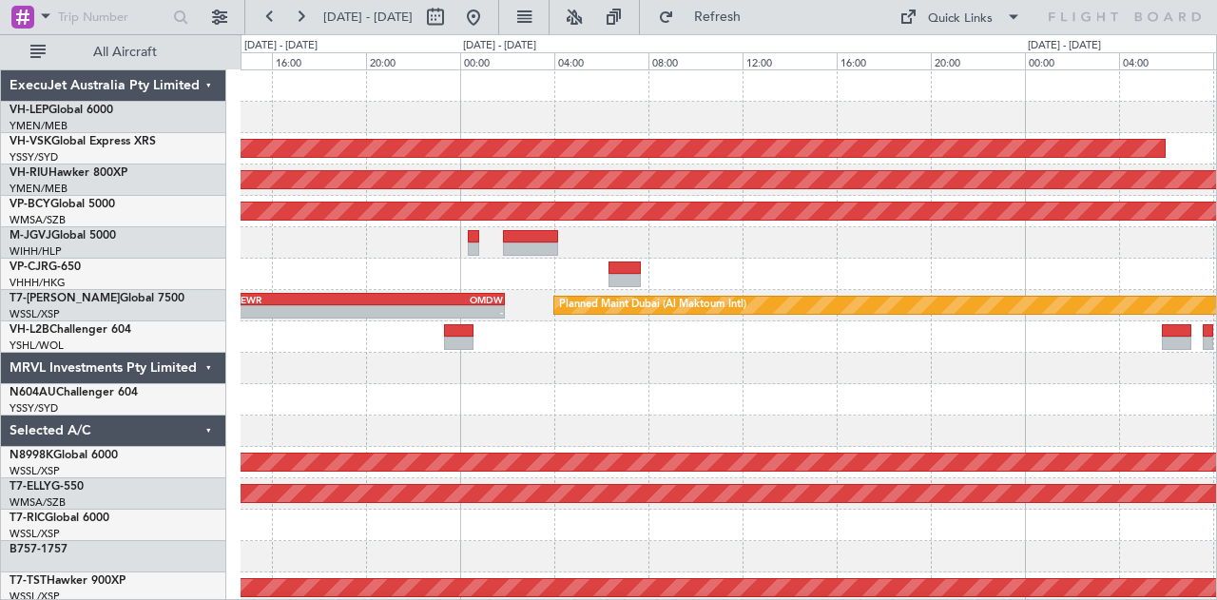
click at [738, 447] on div "Unplanned Maint Sydney ([PERSON_NAME] Intl) Planned Maint [GEOGRAPHIC_DATA] ([G…" at bounding box center [729, 588] width 977 height 1036
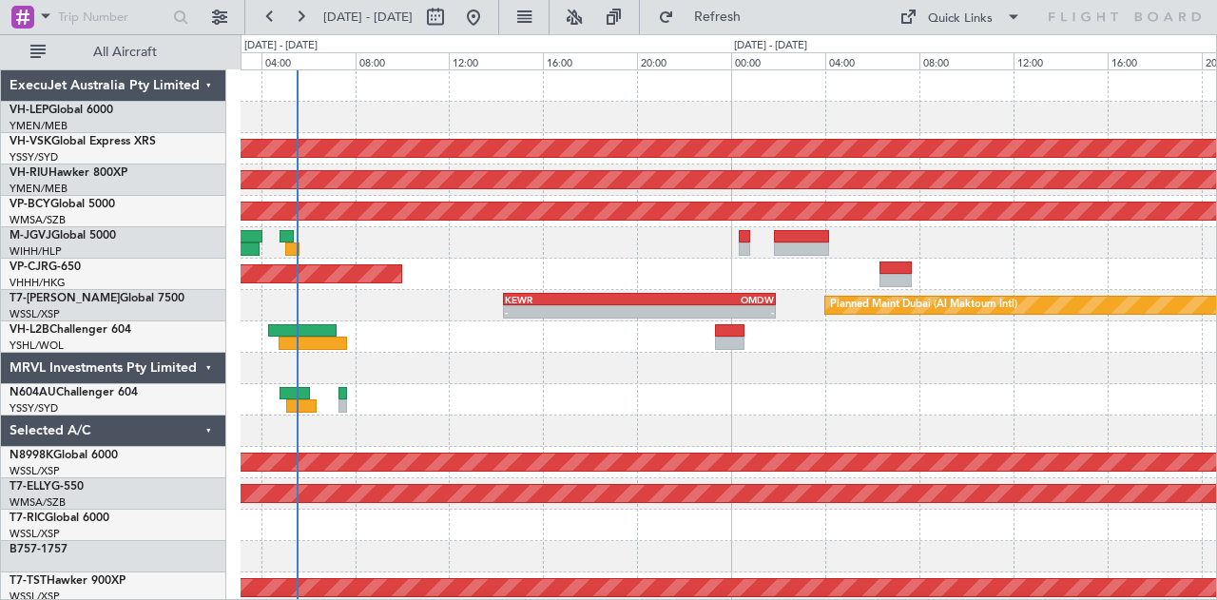
click at [489, 396] on div "Unplanned Maint Sydney ([PERSON_NAME] Intl) Planned Maint [GEOGRAPHIC_DATA] ([G…" at bounding box center [729, 588] width 977 height 1036
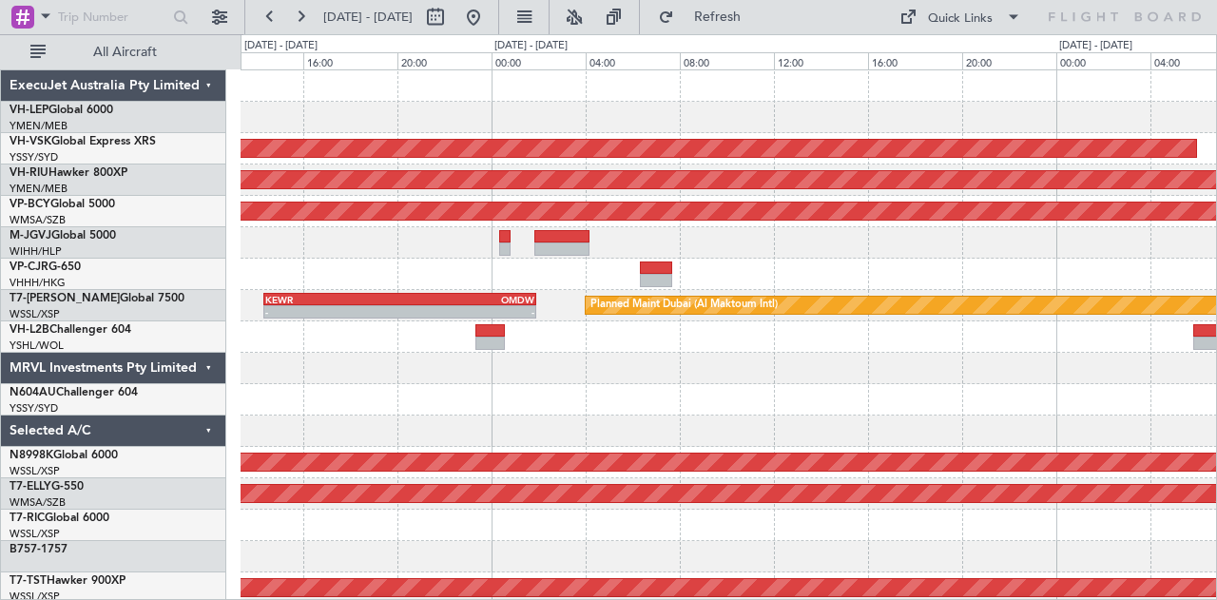
click at [521, 380] on div at bounding box center [729, 368] width 977 height 31
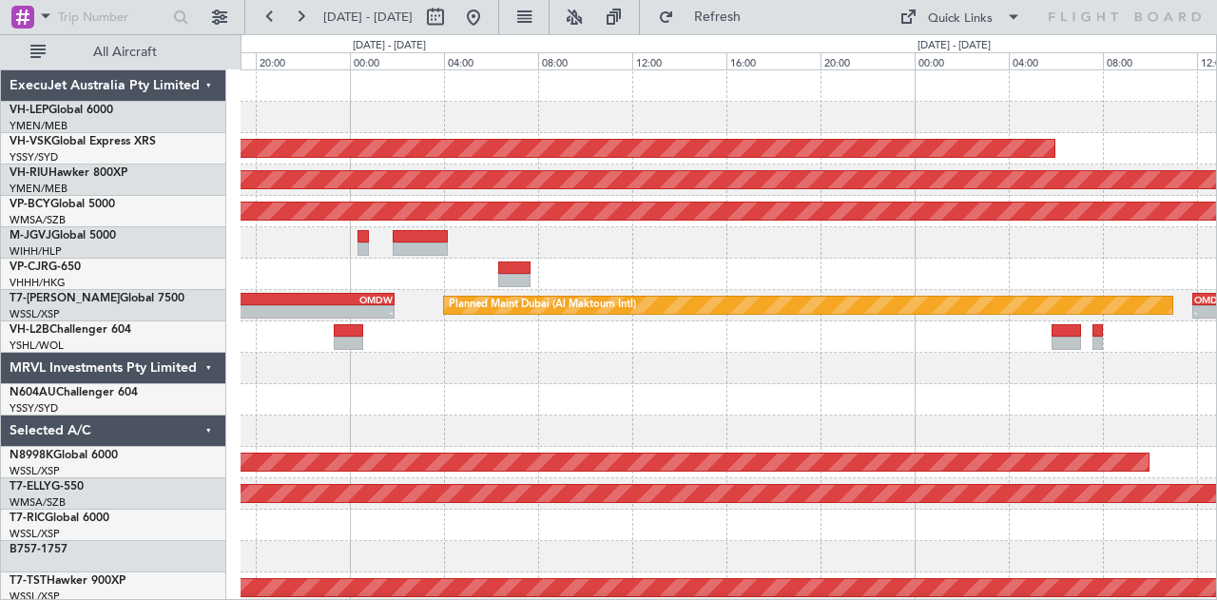
click at [540, 390] on div "Unplanned Maint Sydney ([PERSON_NAME] Intl) - - YSSY 20:50 Z PHNL 06:05 Z Plann…" at bounding box center [729, 588] width 977 height 1036
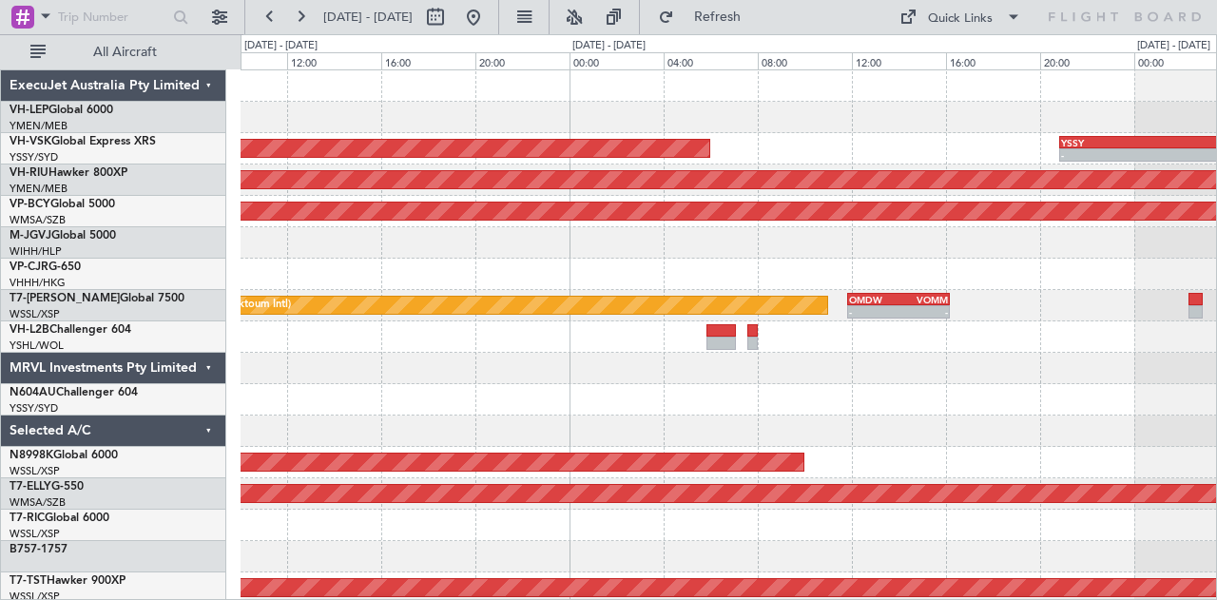
click at [468, 366] on div "Unplanned Maint Sydney ([PERSON_NAME] Intl) - - YSSY 20:50 Z PHNL 06:05 Z Plann…" at bounding box center [729, 588] width 977 height 1036
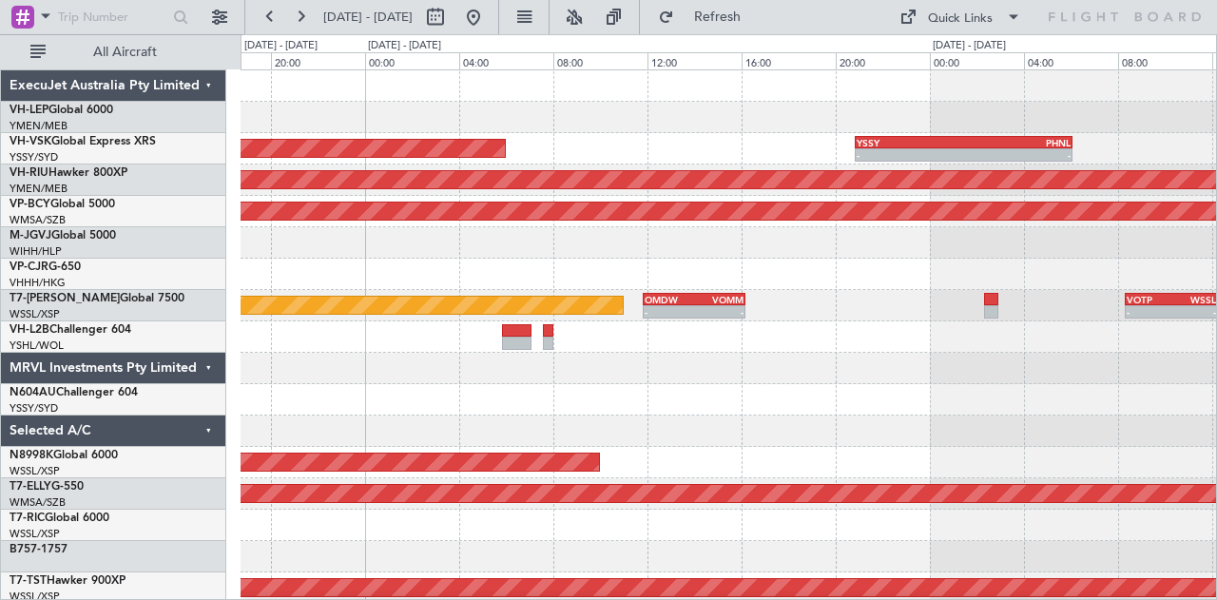
click at [502, 372] on div at bounding box center [729, 368] width 977 height 31
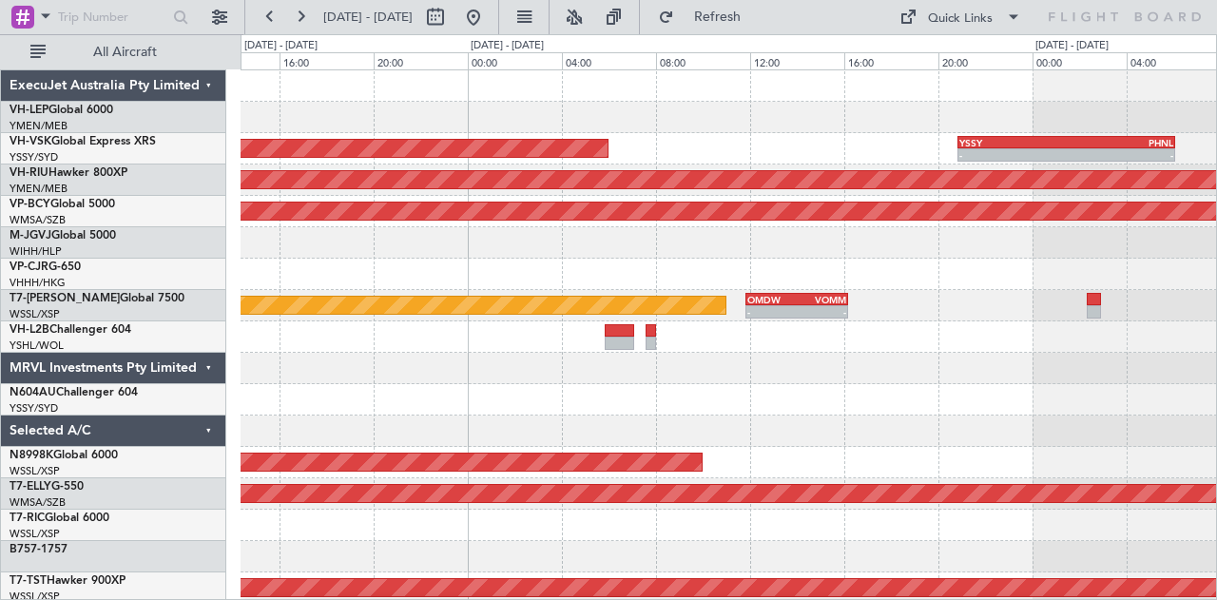
click at [620, 379] on div at bounding box center [729, 368] width 977 height 31
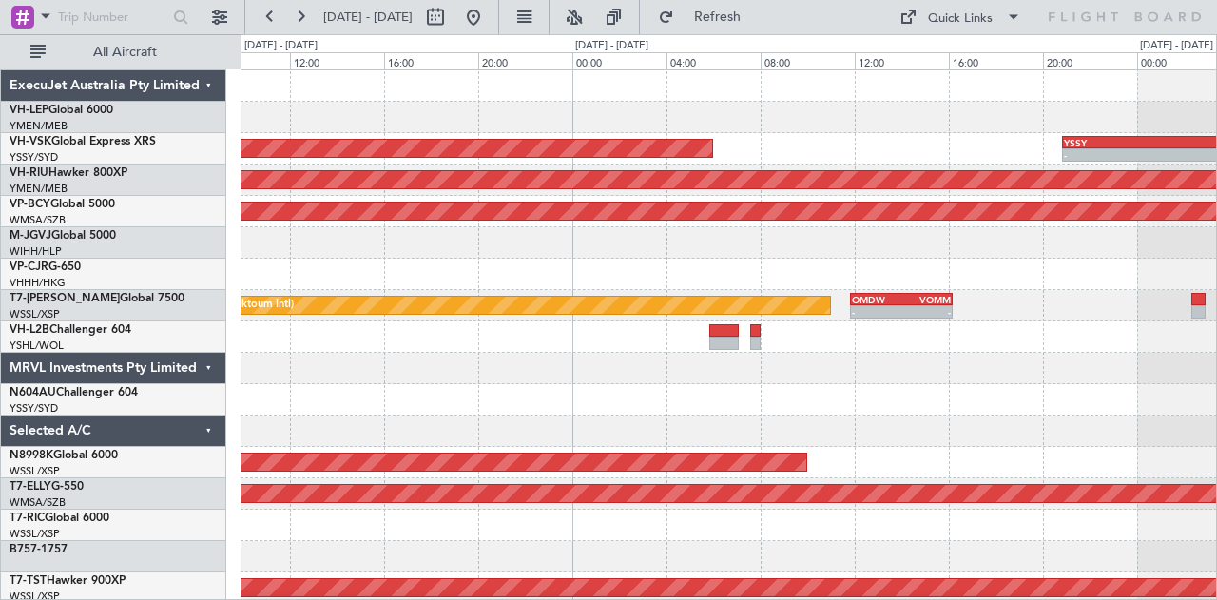
click at [685, 388] on div "Unplanned Maint Sydney ([PERSON_NAME] Intl) - - YSSY 20:50 Z PHNL 06:05 Z Plann…" at bounding box center [729, 588] width 977 height 1036
click at [964, 461] on div "Unplanned Maint Sydney ([PERSON_NAME] Intl) - - YSSY 20:50 Z PHNL 06:05 Z Plann…" at bounding box center [729, 588] width 977 height 1036
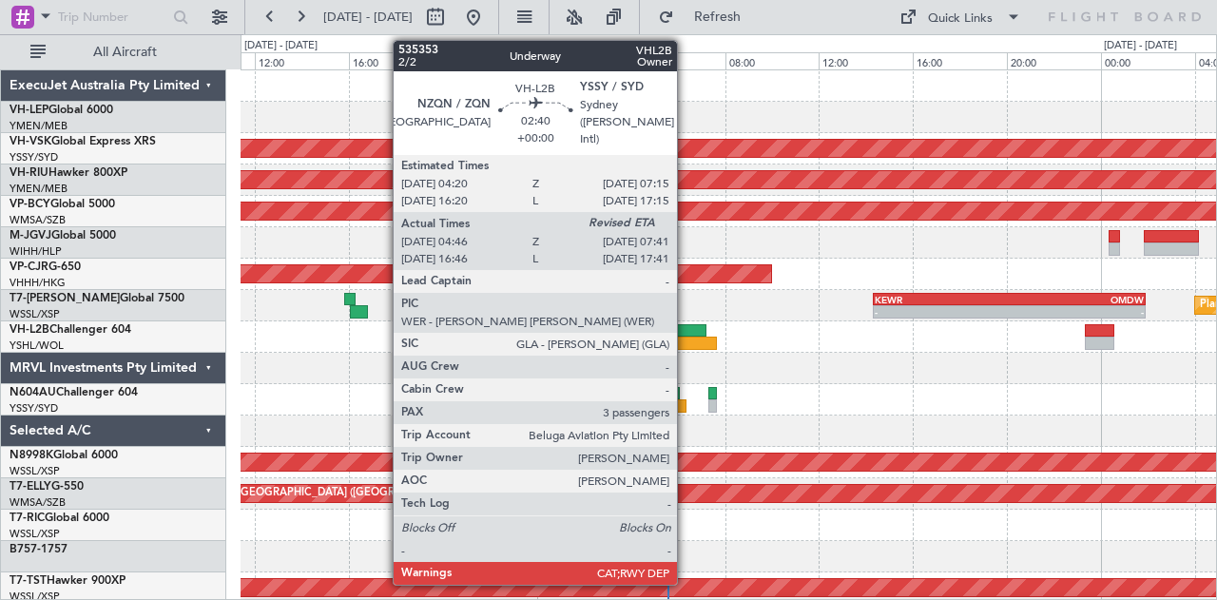
click at [687, 340] on div at bounding box center [683, 343] width 69 height 13
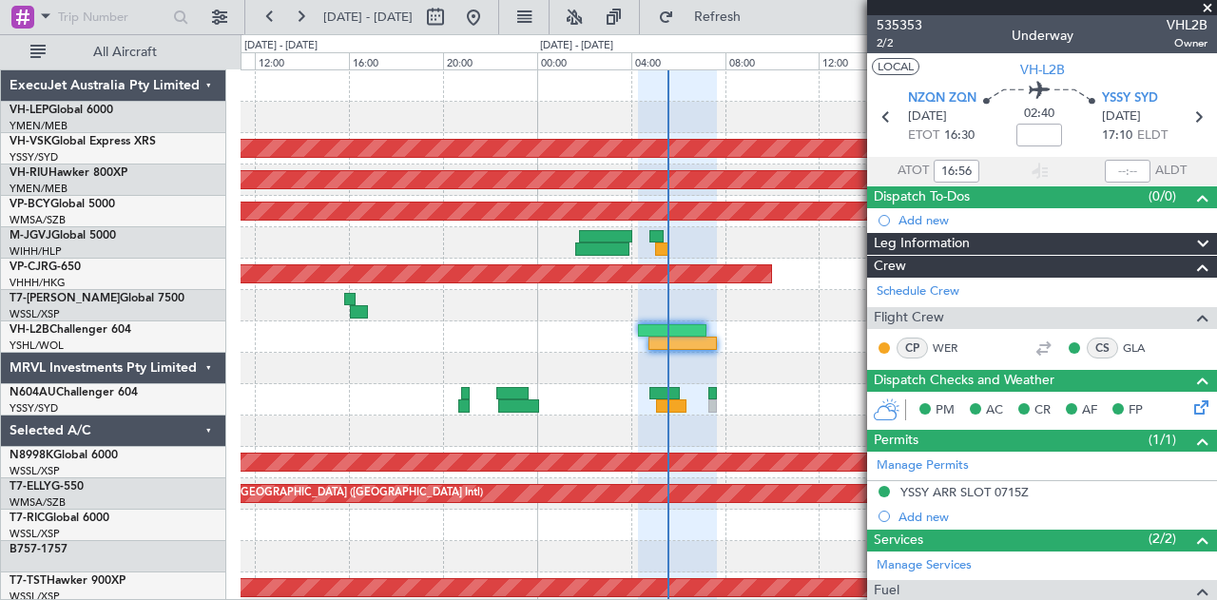
type input "04:56"
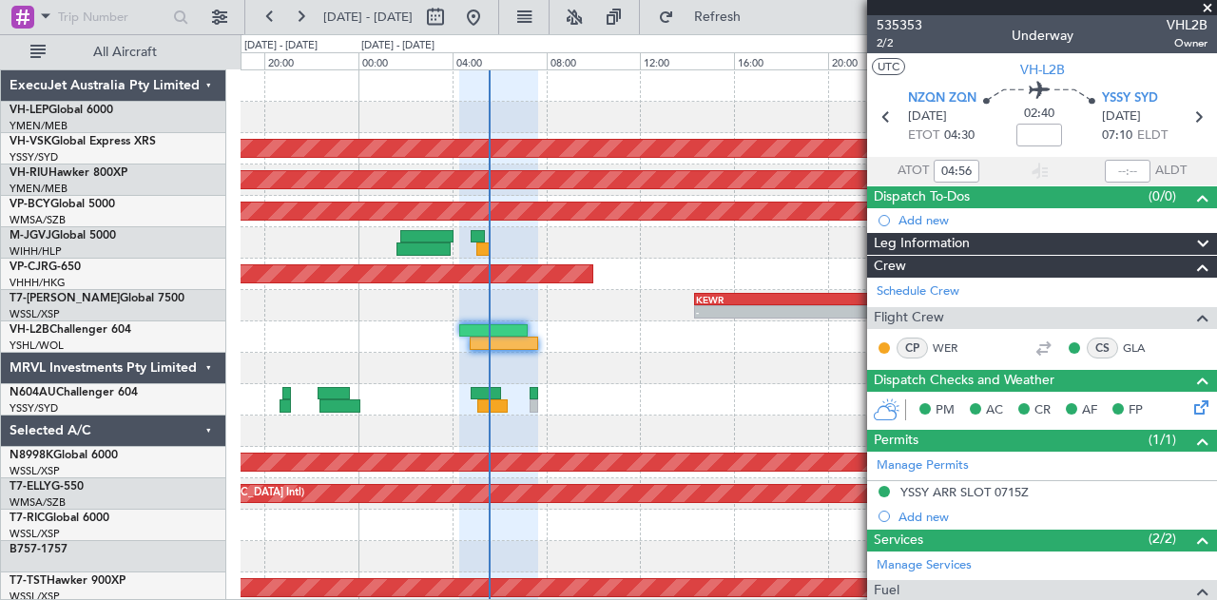
click at [469, 371] on div "Unplanned Maint Sydney ([PERSON_NAME] Intl) Planned Maint [GEOGRAPHIC_DATA] ([G…" at bounding box center [729, 588] width 977 height 1036
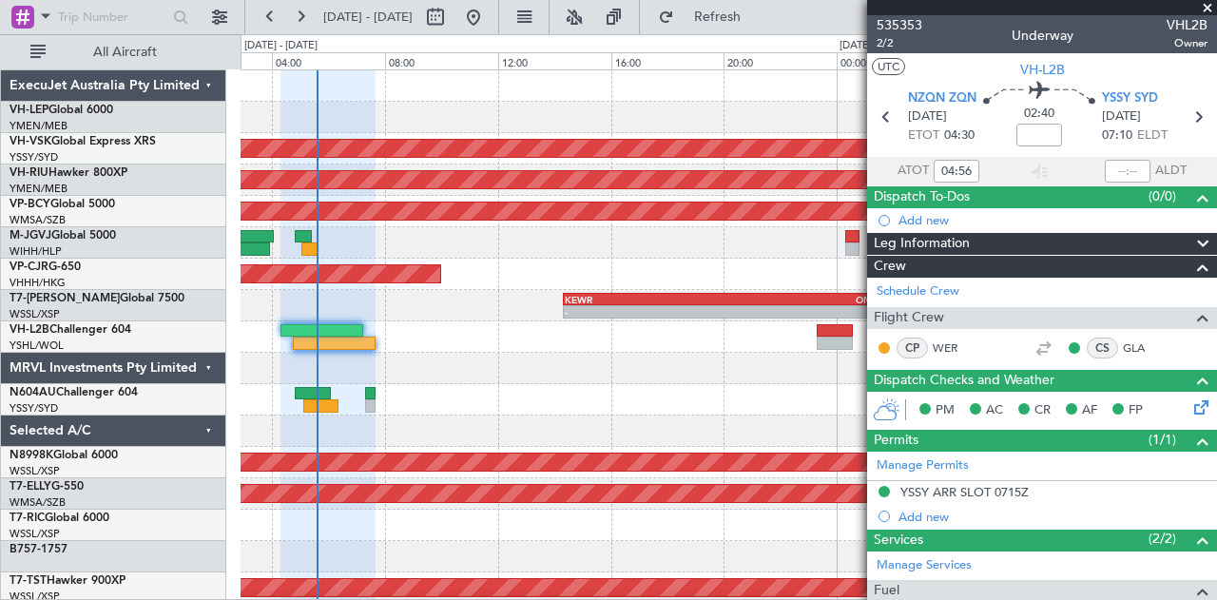
click at [534, 410] on div at bounding box center [729, 399] width 977 height 31
